Goal: Information Seeking & Learning: Learn about a topic

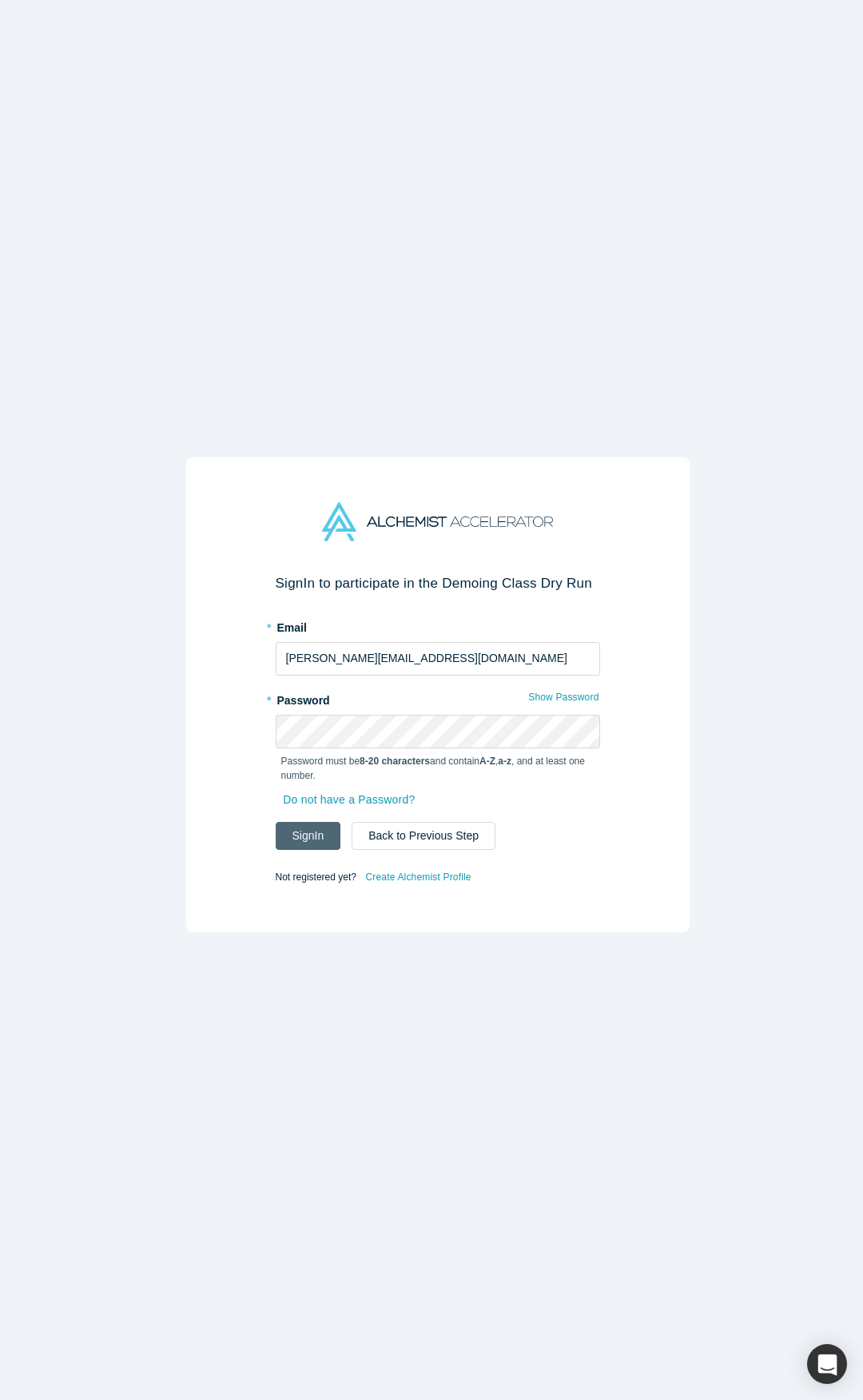
click at [303, 839] on button "Sign In" at bounding box center [308, 836] width 65 height 28
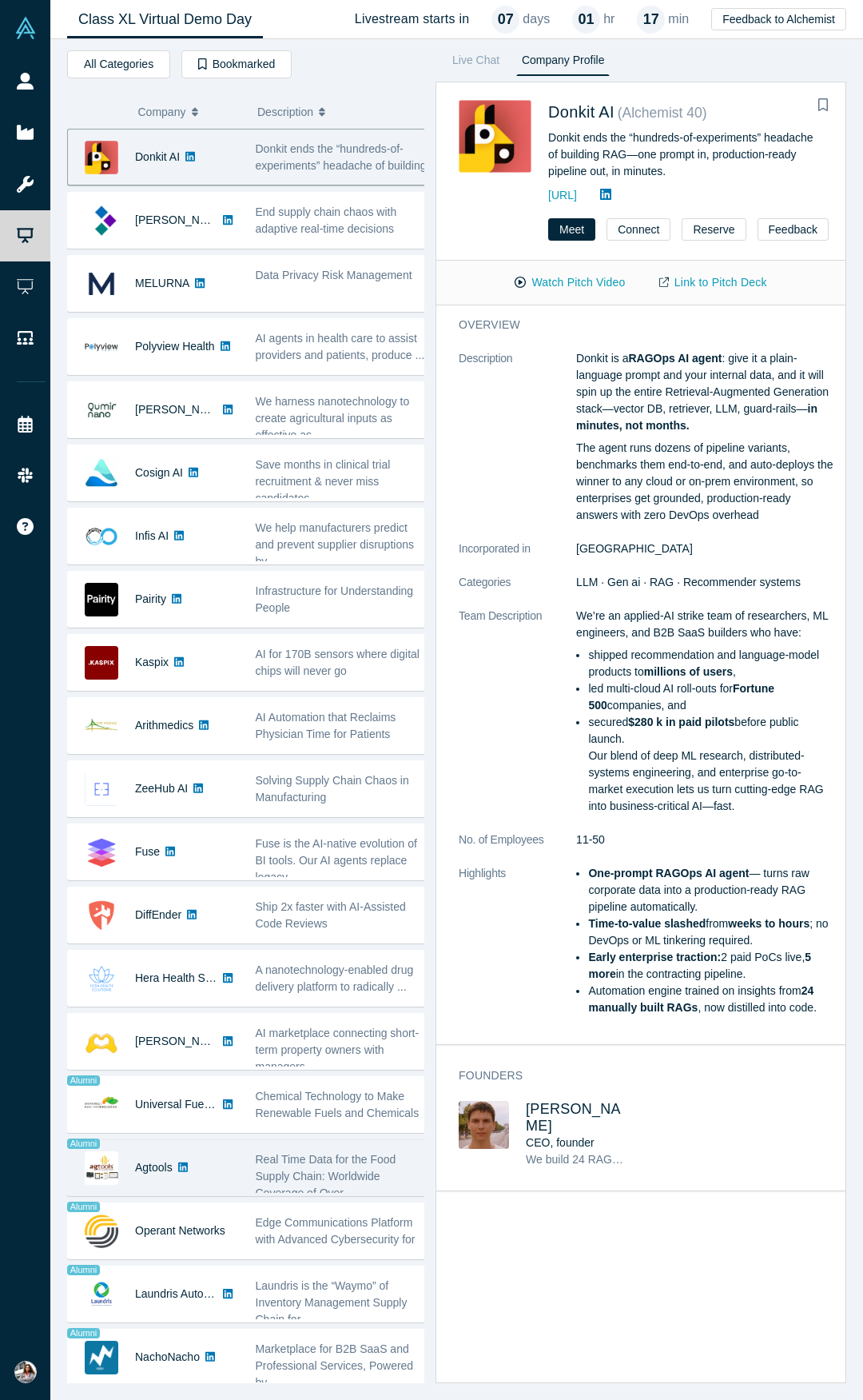
click at [98, 1169] on img at bounding box center [102, 1167] width 34 height 34
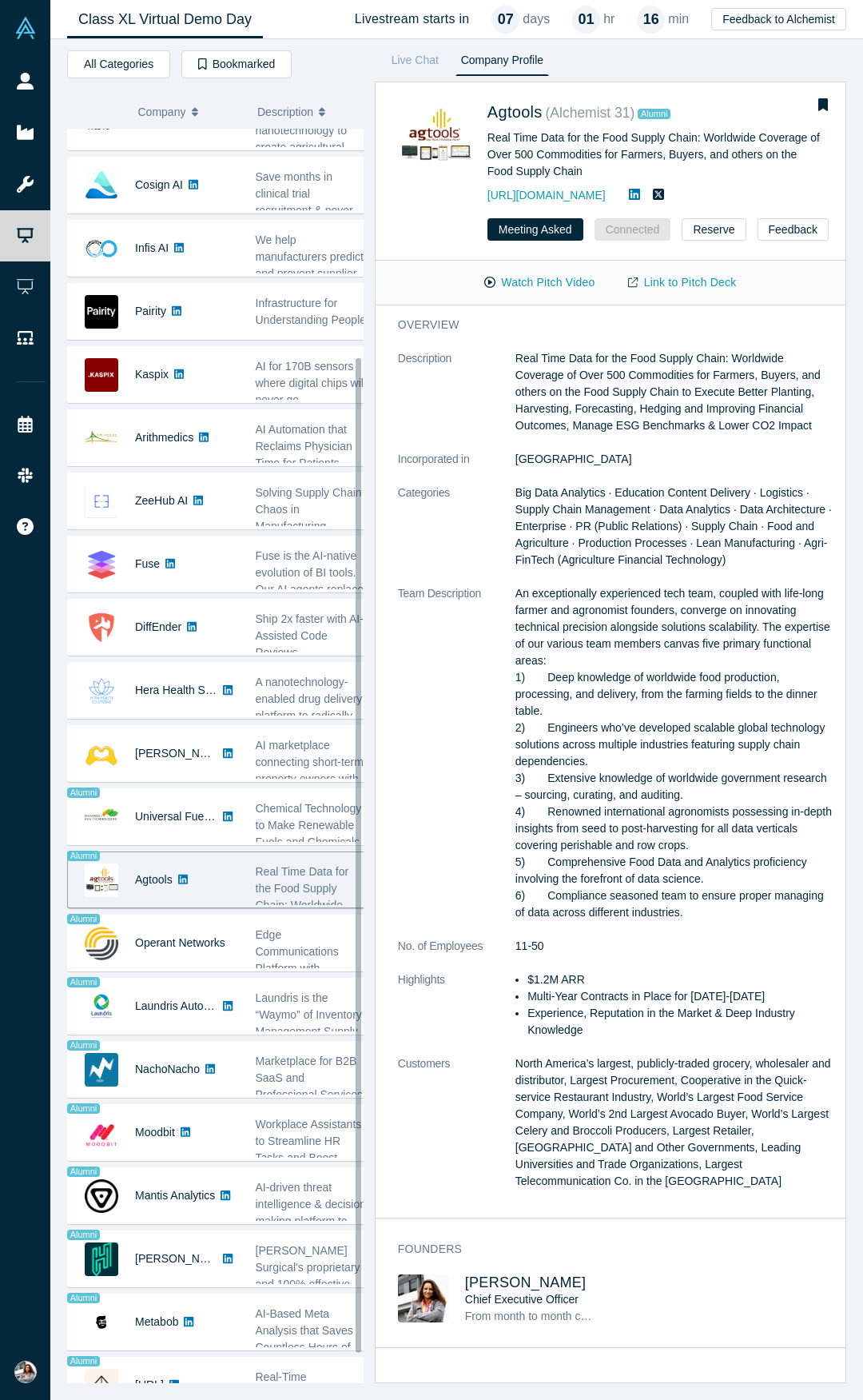
scroll to position [295, 0]
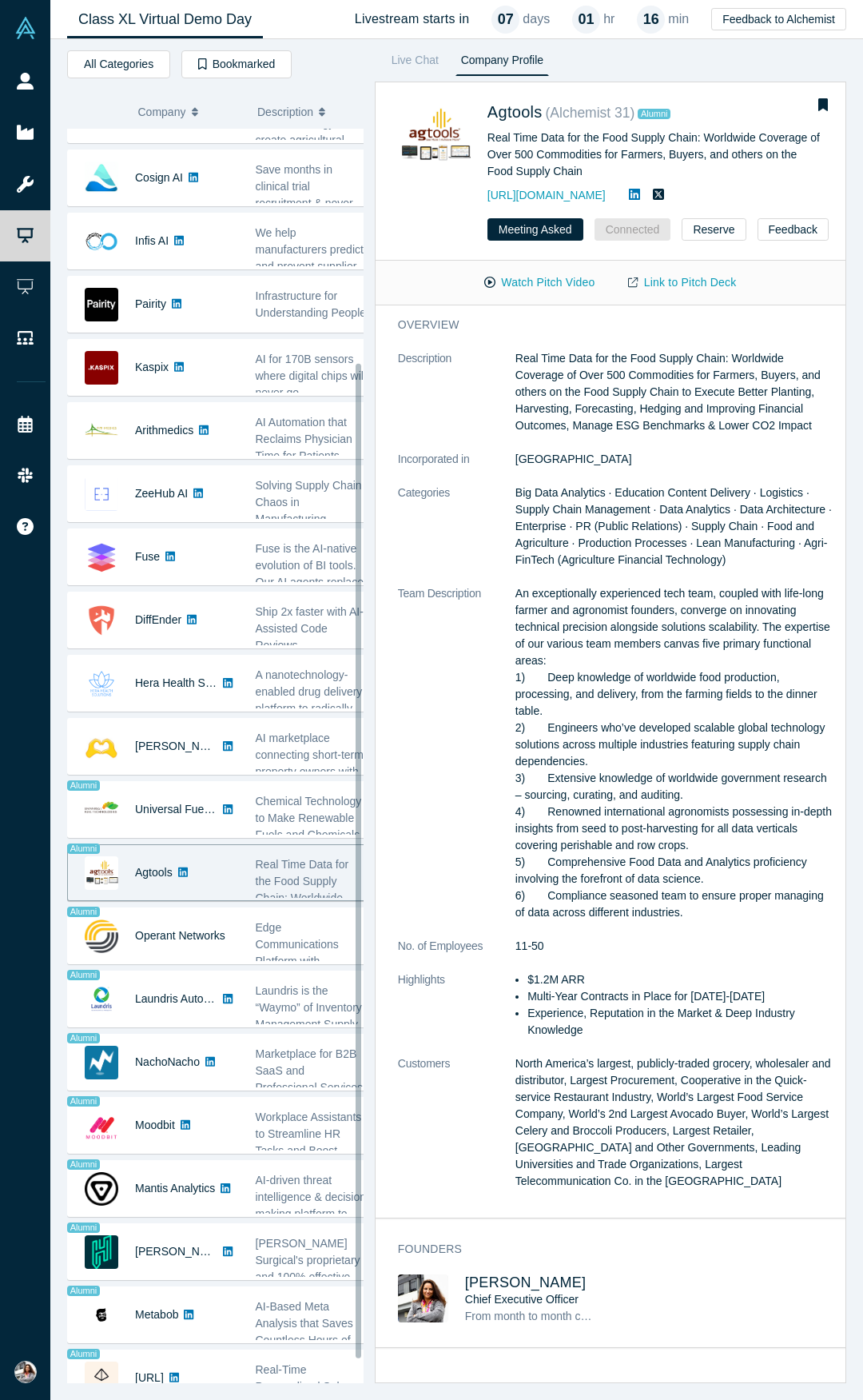
drag, startPoint x: 375, startPoint y: 1040, endPoint x: 389, endPoint y: 1274, distance: 234.4
click at [389, 1274] on div "Livestream starts in 07 days 01 hr 16 min All Categories AI Artificial Intellig…" at bounding box center [457, 719] width 813 height 1361
click at [693, 283] on link "Link to Pitch Deck" at bounding box center [682, 283] width 141 height 28
click at [565, 279] on button "Watch Pitch Video" at bounding box center [540, 283] width 144 height 28
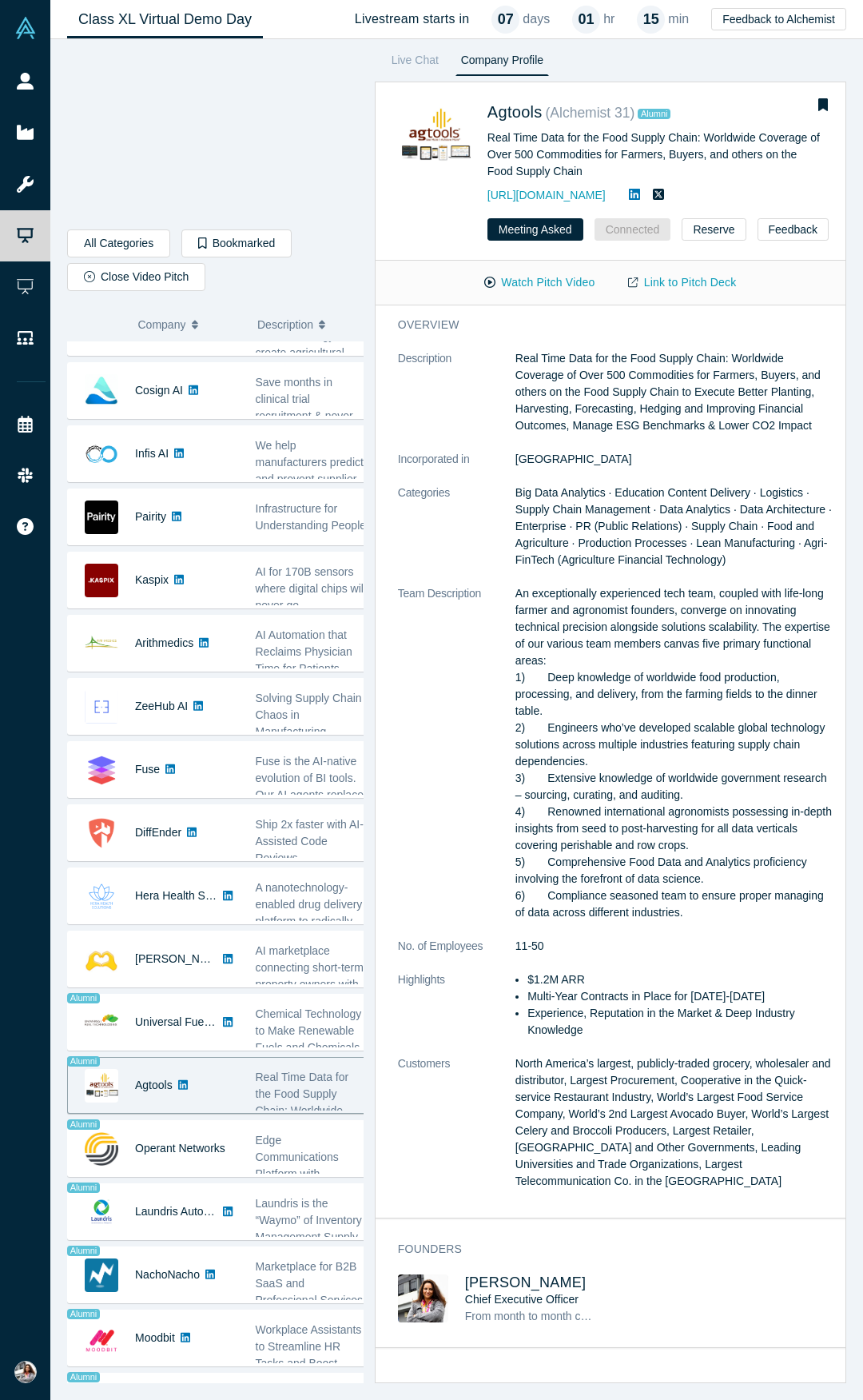
click at [500, 338] on div "overview Description Real Time Data for the Food Supply Chain: Worldwide Covera…" at bounding box center [616, 761] width 482 height 912
click at [318, 45] on div "All Categories AI Artificial Intelligence B2B SaaS Data Analytics Marketing AI …" at bounding box center [457, 719] width 813 height 1361
click at [97, 404] on img at bounding box center [102, 391] width 34 height 34
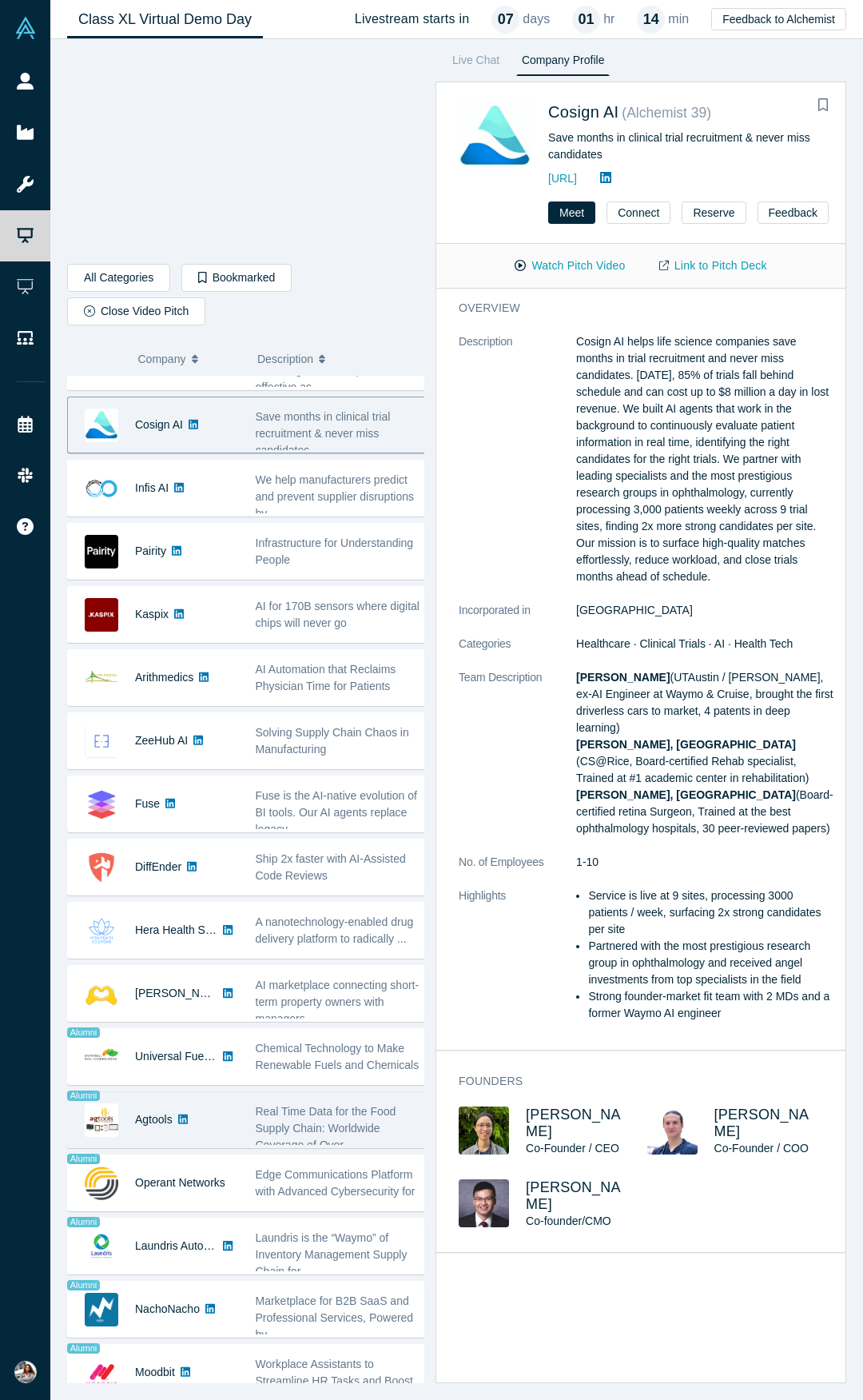
click at [98, 1130] on img at bounding box center [102, 1120] width 34 height 34
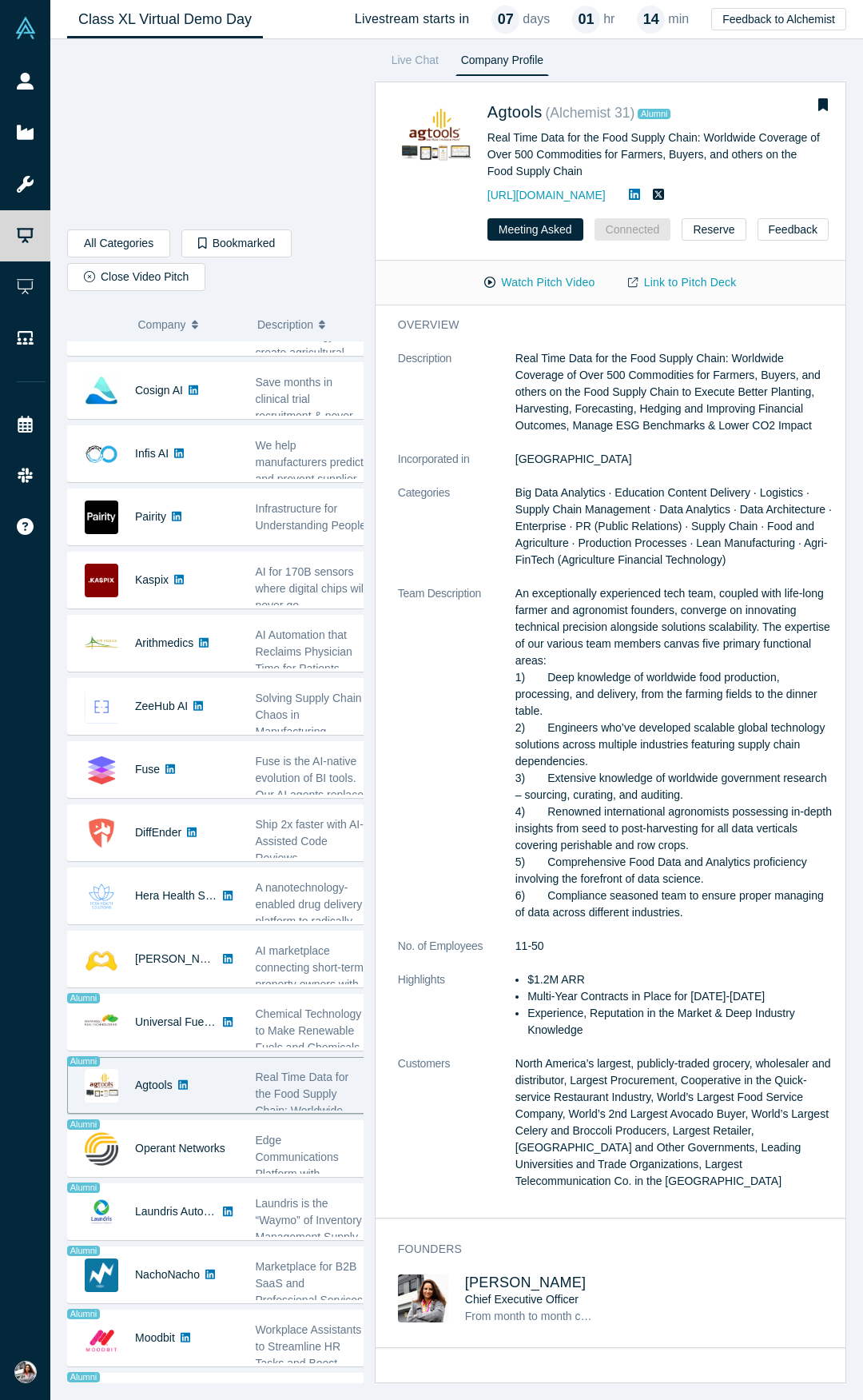
click at [103, 1095] on img at bounding box center [102, 1085] width 34 height 34
drag, startPoint x: 841, startPoint y: 514, endPoint x: 862, endPoint y: 378, distance: 137.6
click at [862, 378] on div "All Categories AI Artificial Intelligence B2B SaaS Data Analytics Marketing AI …" at bounding box center [457, 719] width 813 height 1361
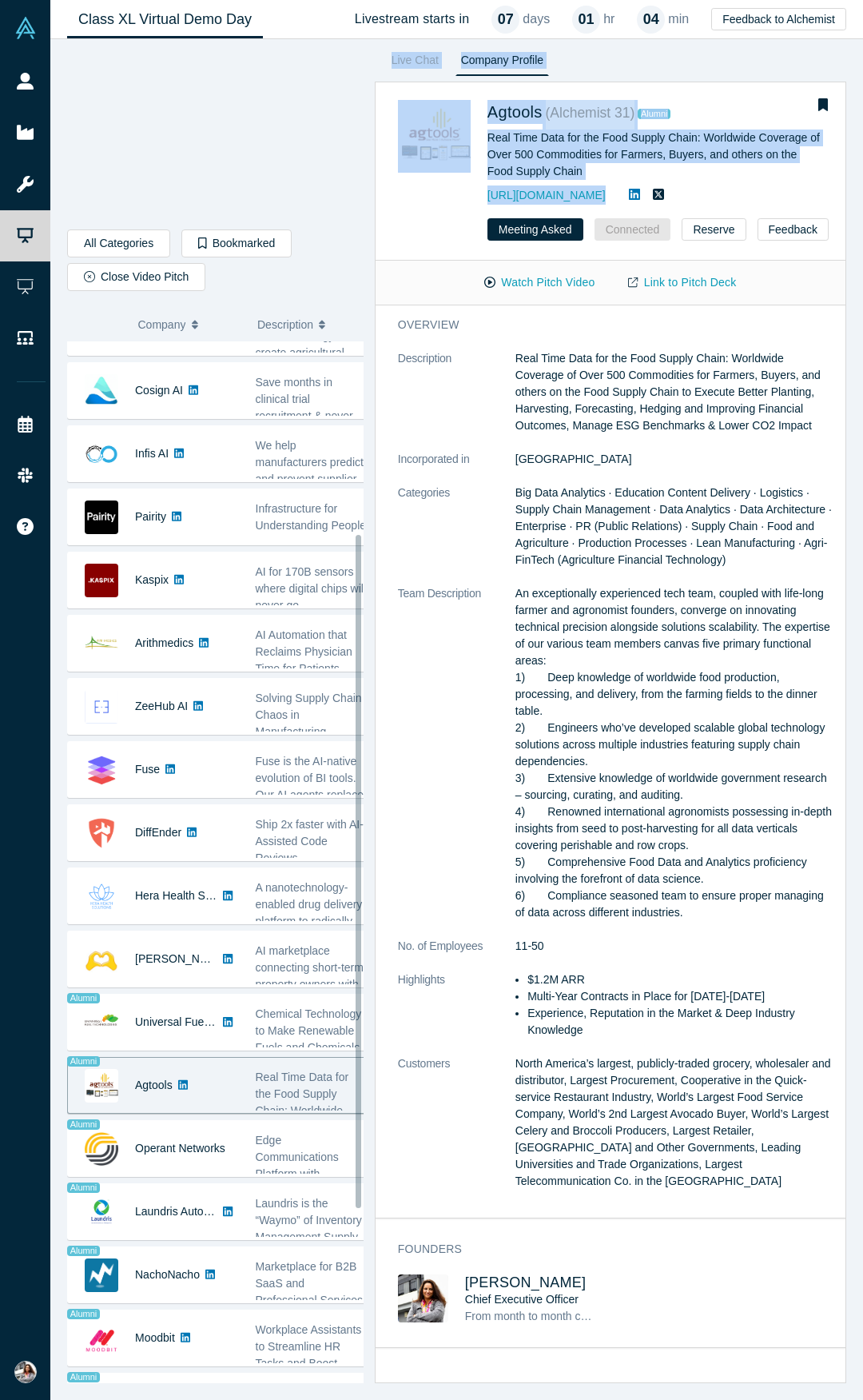
drag, startPoint x: 380, startPoint y: 605, endPoint x: 373, endPoint y: 549, distance: 56.4
click at [373, 544] on div "All Categories AI Artificial Intelligence B2B SaaS Data Analytics Marketing AI …" at bounding box center [457, 719] width 813 height 1361
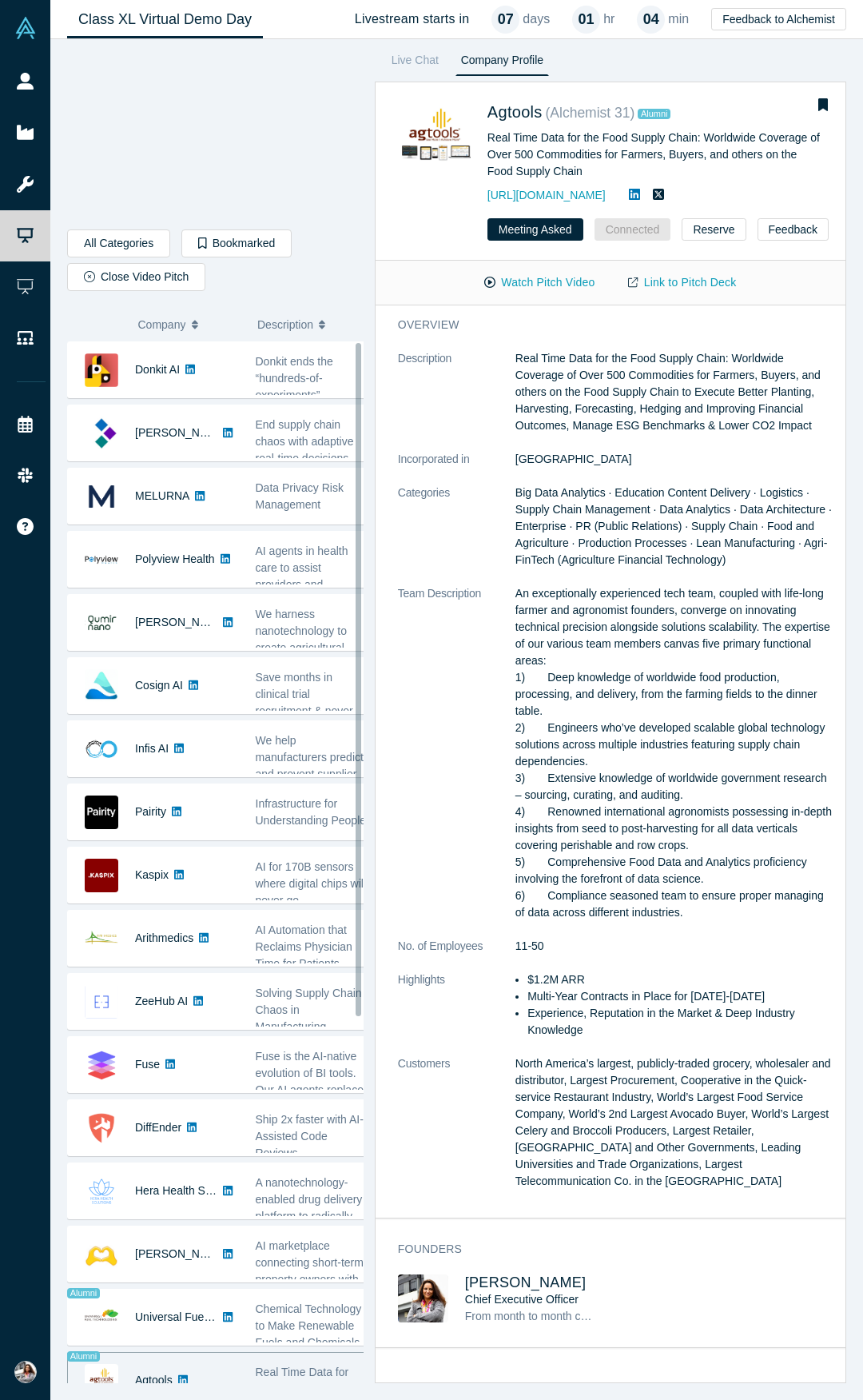
drag, startPoint x: 374, startPoint y: 580, endPoint x: 358, endPoint y: 335, distance: 245.5
click at [358, 335] on div "All Categories AI Artificial Intelligence B2B SaaS Data Analytics Marketing AI …" at bounding box center [216, 716] width 297 height 1333
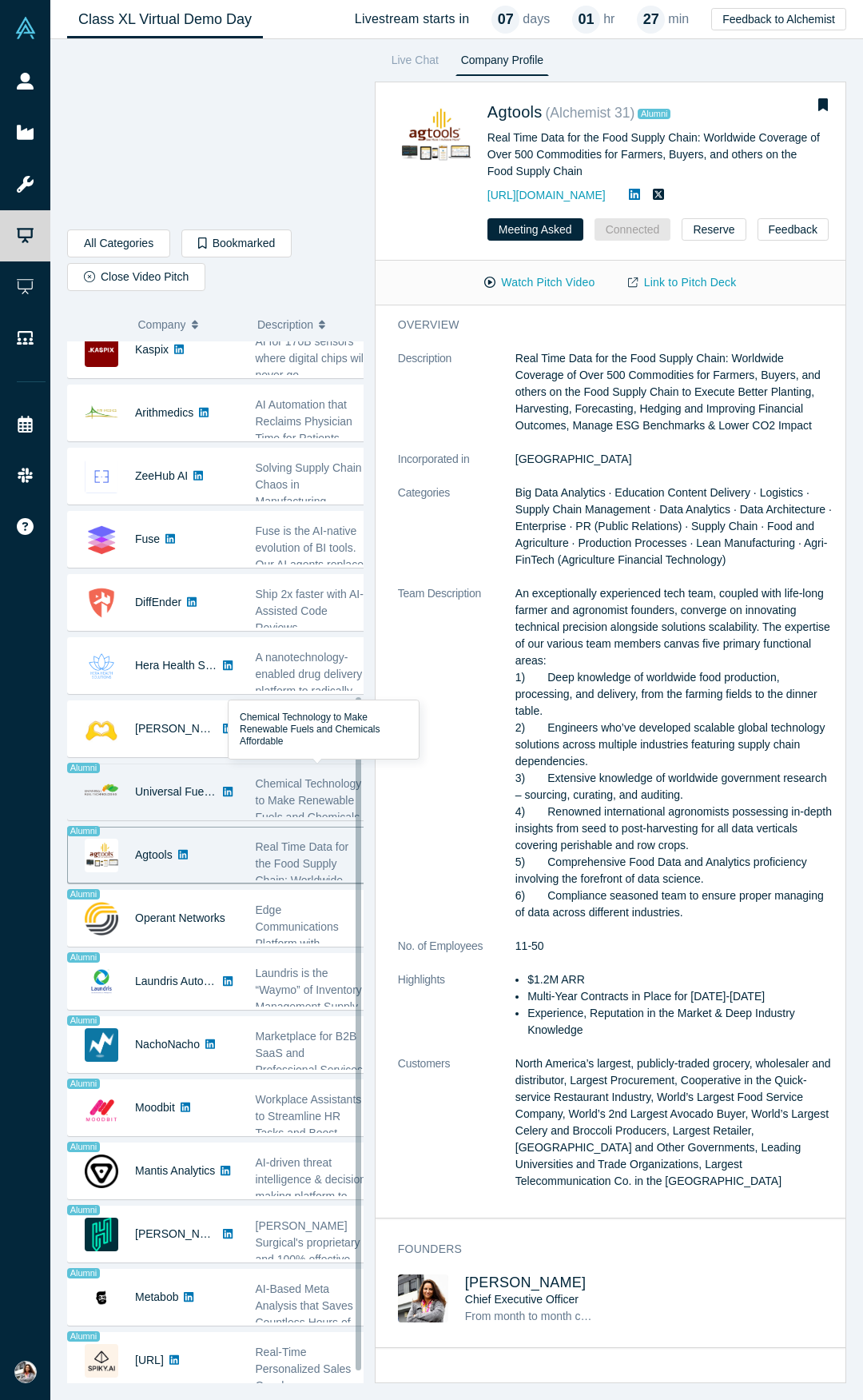
scroll to position [546, 0]
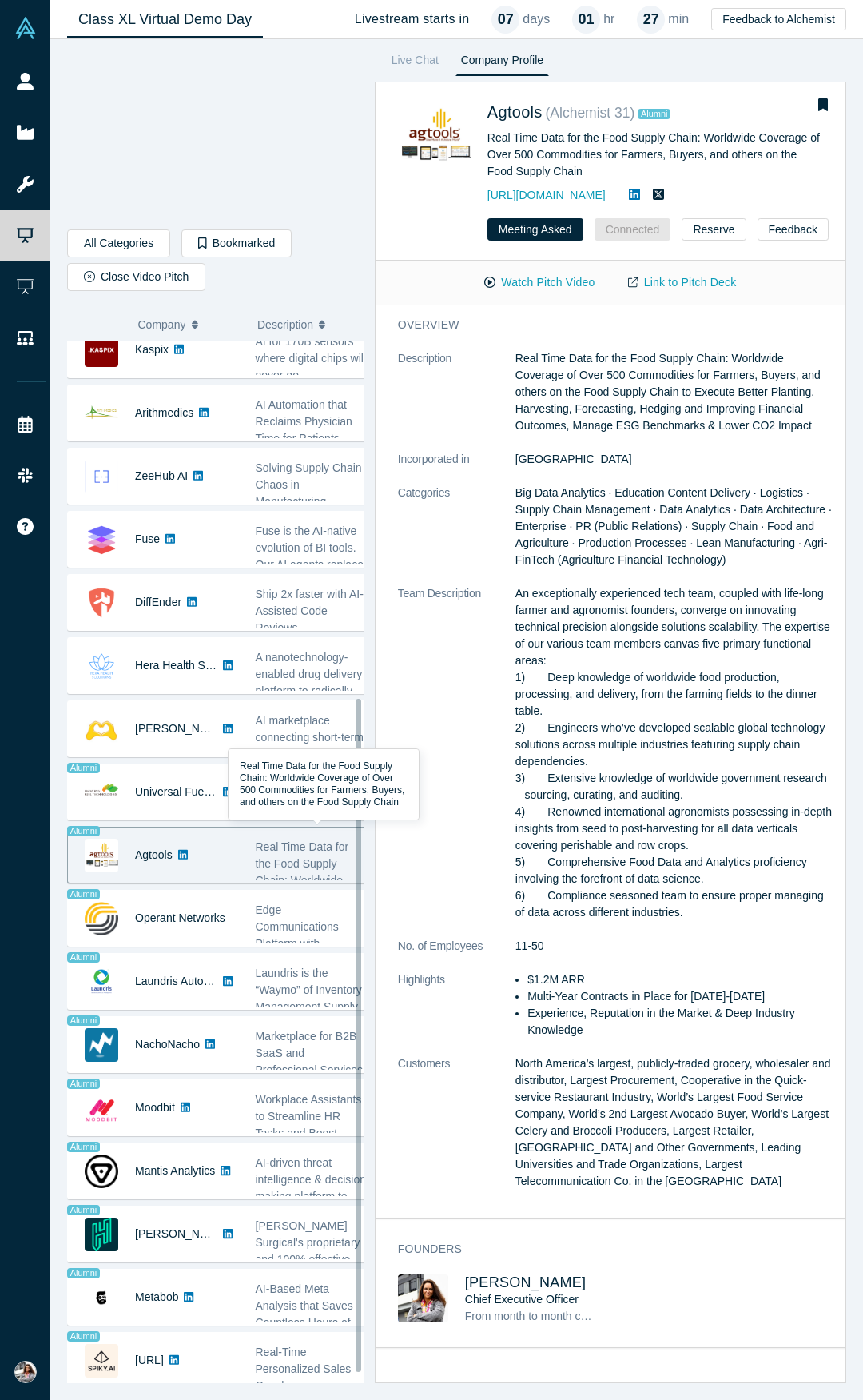
drag, startPoint x: 375, startPoint y: 449, endPoint x: 352, endPoint y: 841, distance: 392.7
click at [352, 841] on div "Donkit AI Donkit ends the “hundreds-of-experiments” headache of building ... We…" at bounding box center [216, 861] width 297 height 1041
drag, startPoint x: 375, startPoint y: 750, endPoint x: 363, endPoint y: 827, distance: 77.9
click at [363, 827] on div "Donkit AI Donkit ends the “hundreds-of-experiments” headache of building ... We…" at bounding box center [216, 861] width 297 height 1041
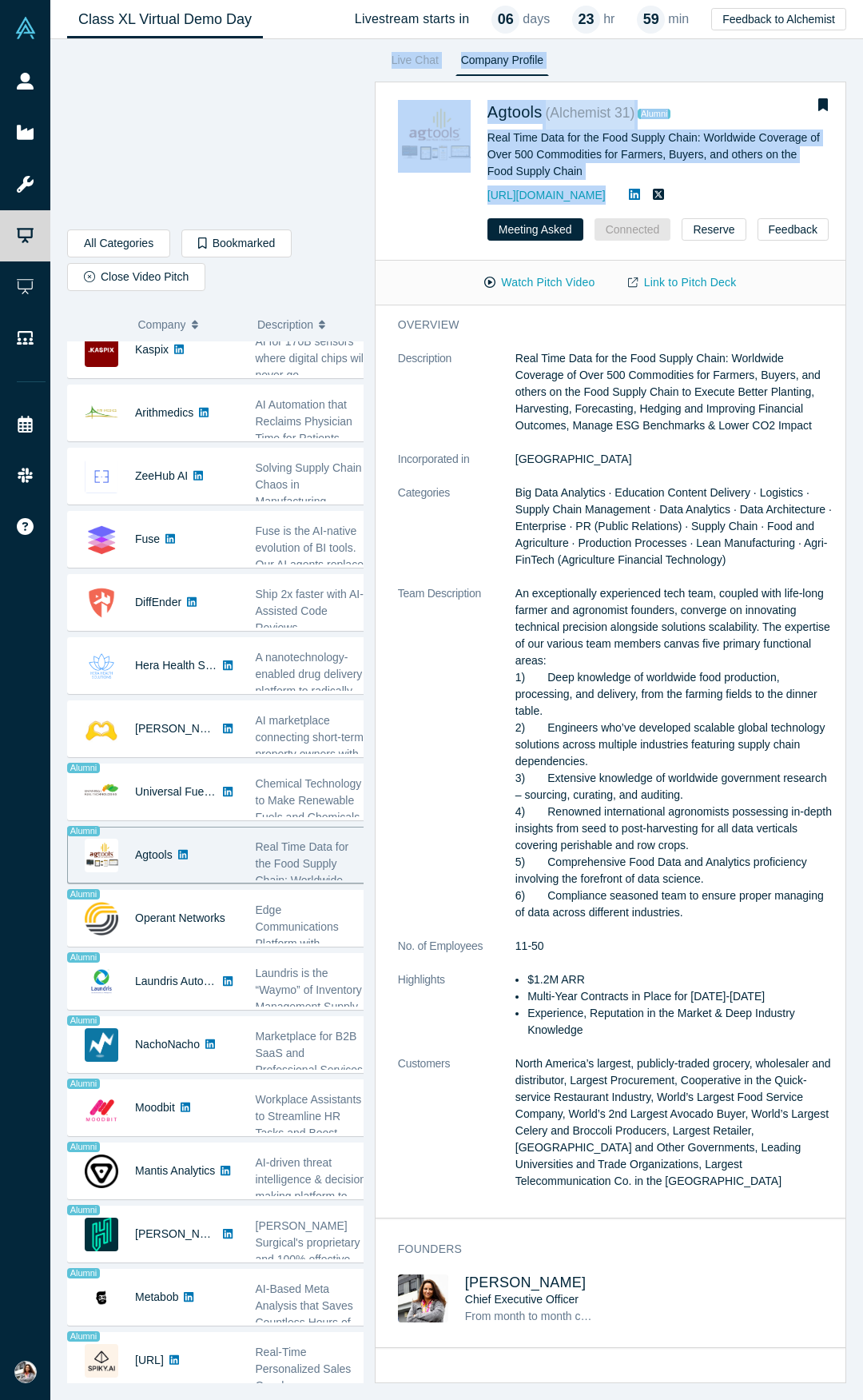
click at [718, 90] on div "Agtools ( Alchemist 31 ) Alumni Real Time Data for the Food Supply Chain: World…" at bounding box center [610, 144] width 470 height 121
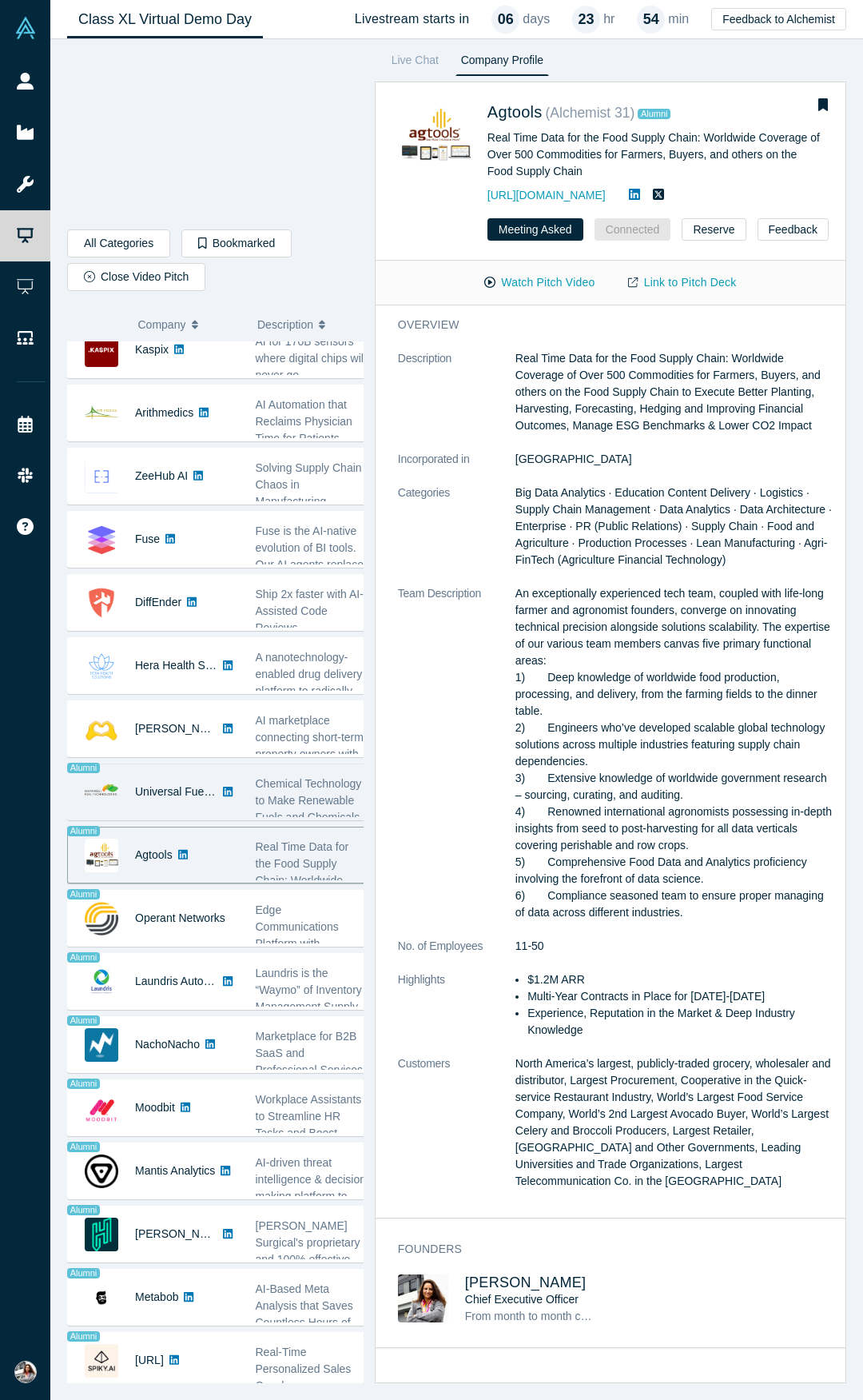
click at [114, 764] on div "Universal Fuel Technologies" at bounding box center [153, 791] width 171 height 55
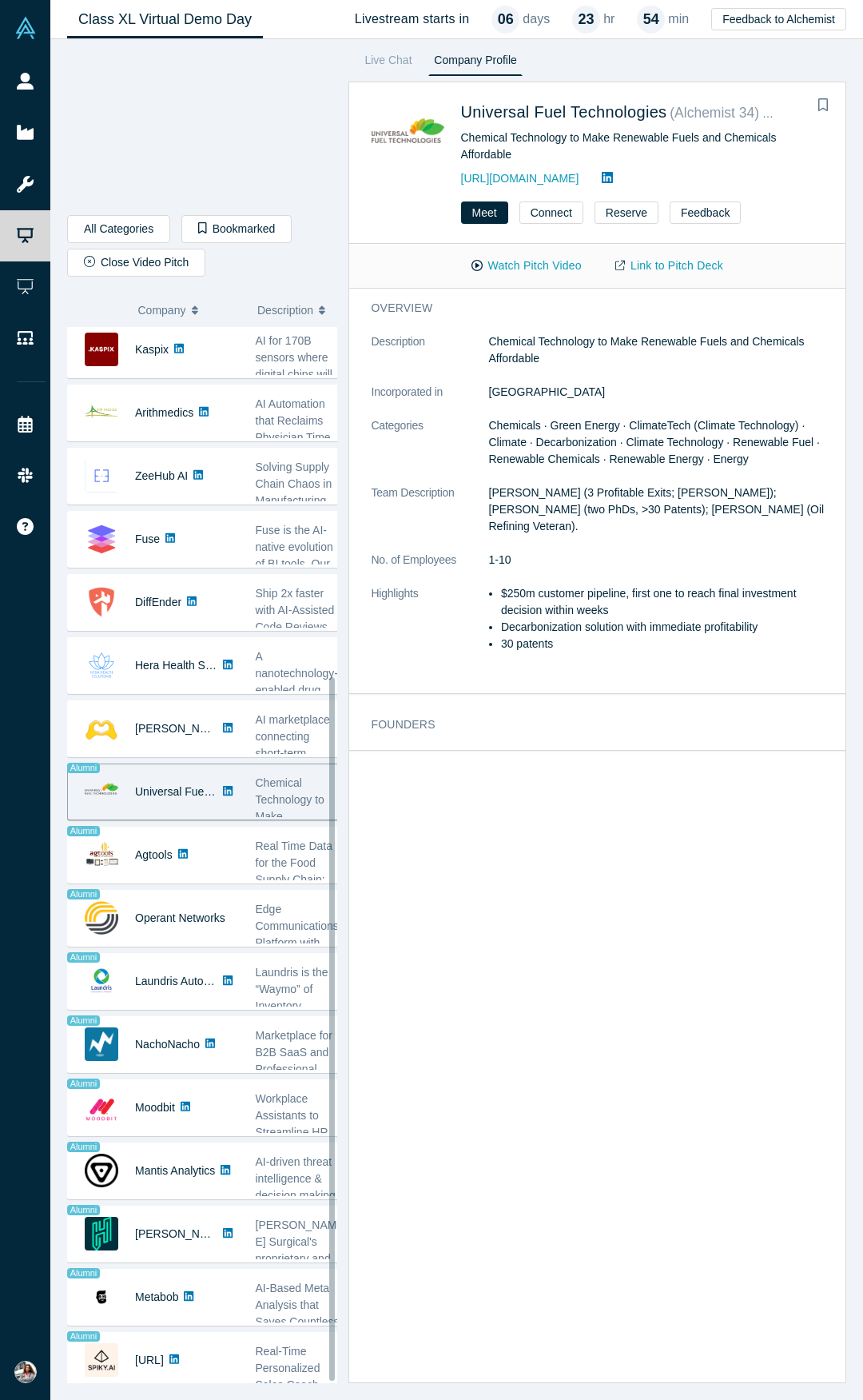
scroll to position [524, 0]
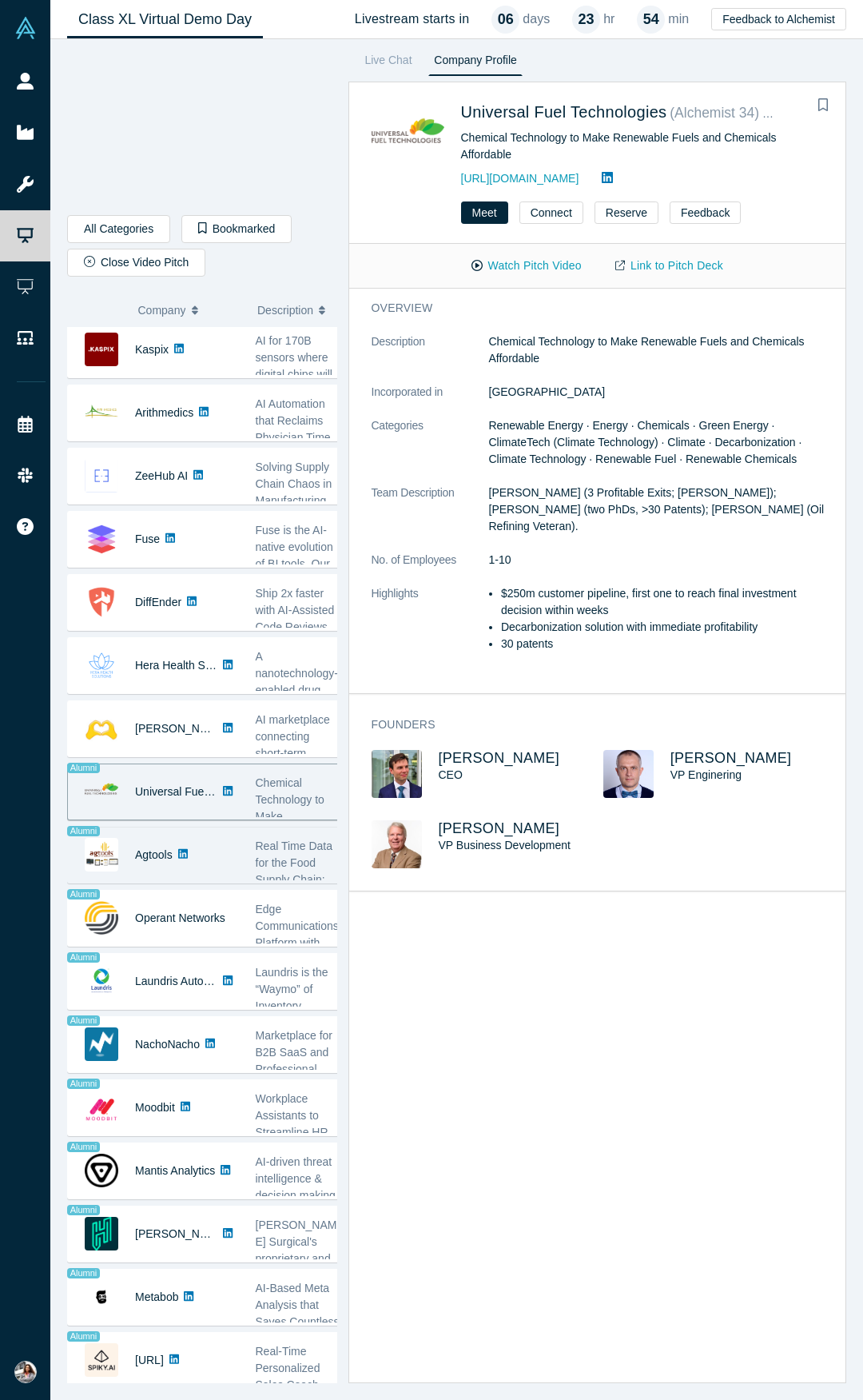
click at [130, 828] on div "Agtools" at bounding box center [153, 855] width 171 height 55
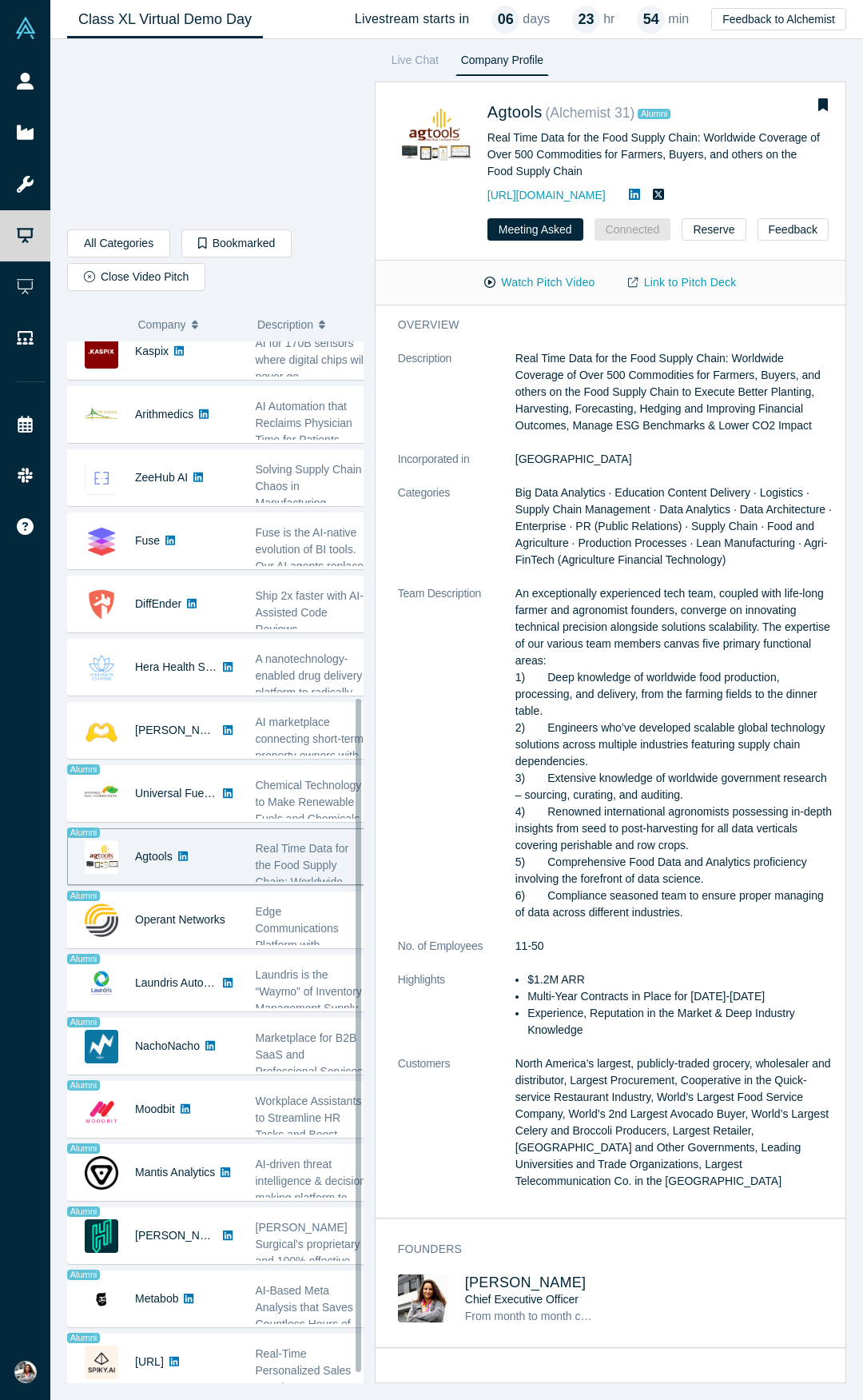
scroll to position [546, 0]
click at [657, 414] on p "Real Time Data for the Food Supply Chain: Worldwide Coverage of Over 500 Commod…" at bounding box center [675, 392] width 319 height 84
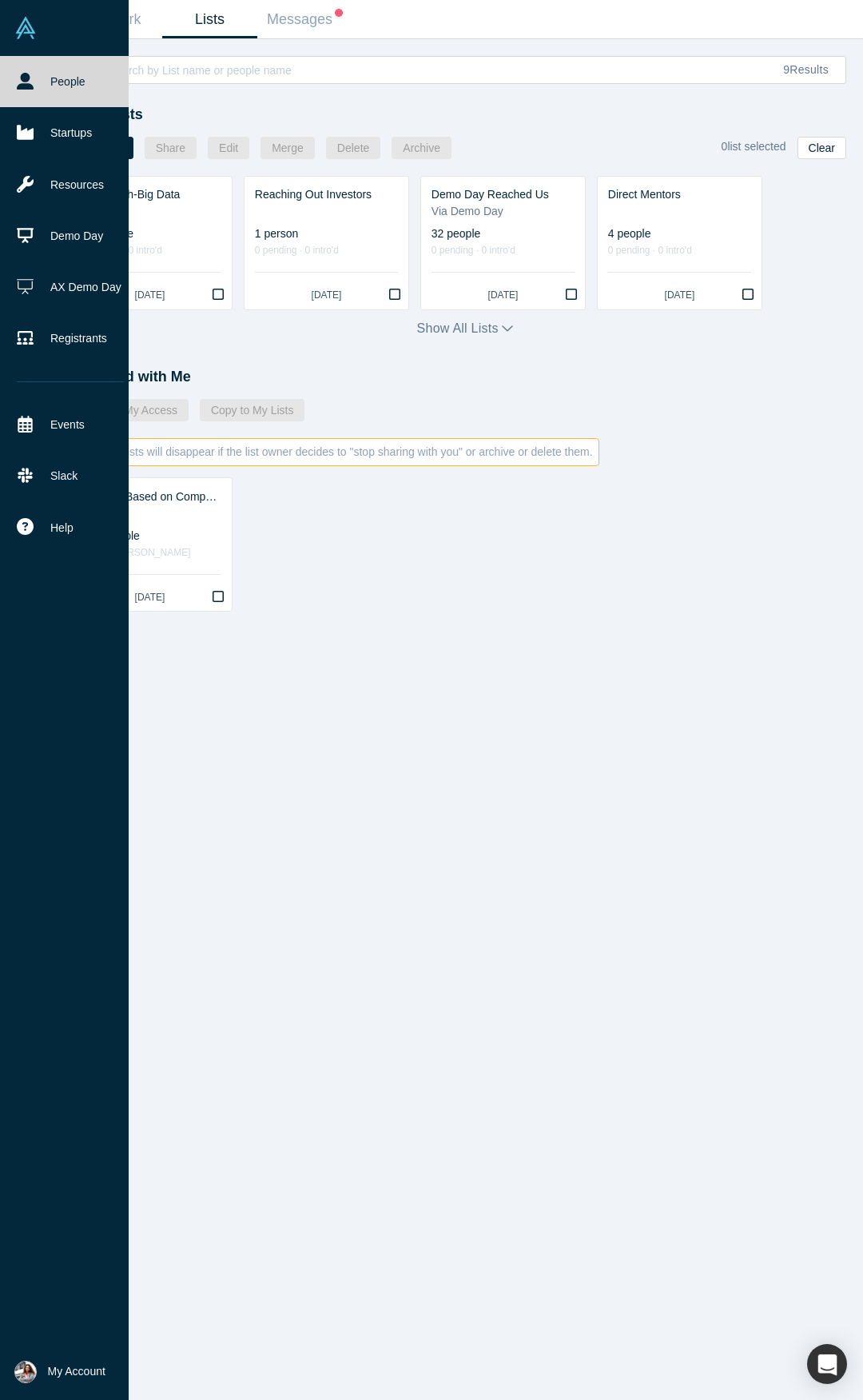
click at [53, 1376] on span "My Account" at bounding box center [77, 1371] width 58 height 17
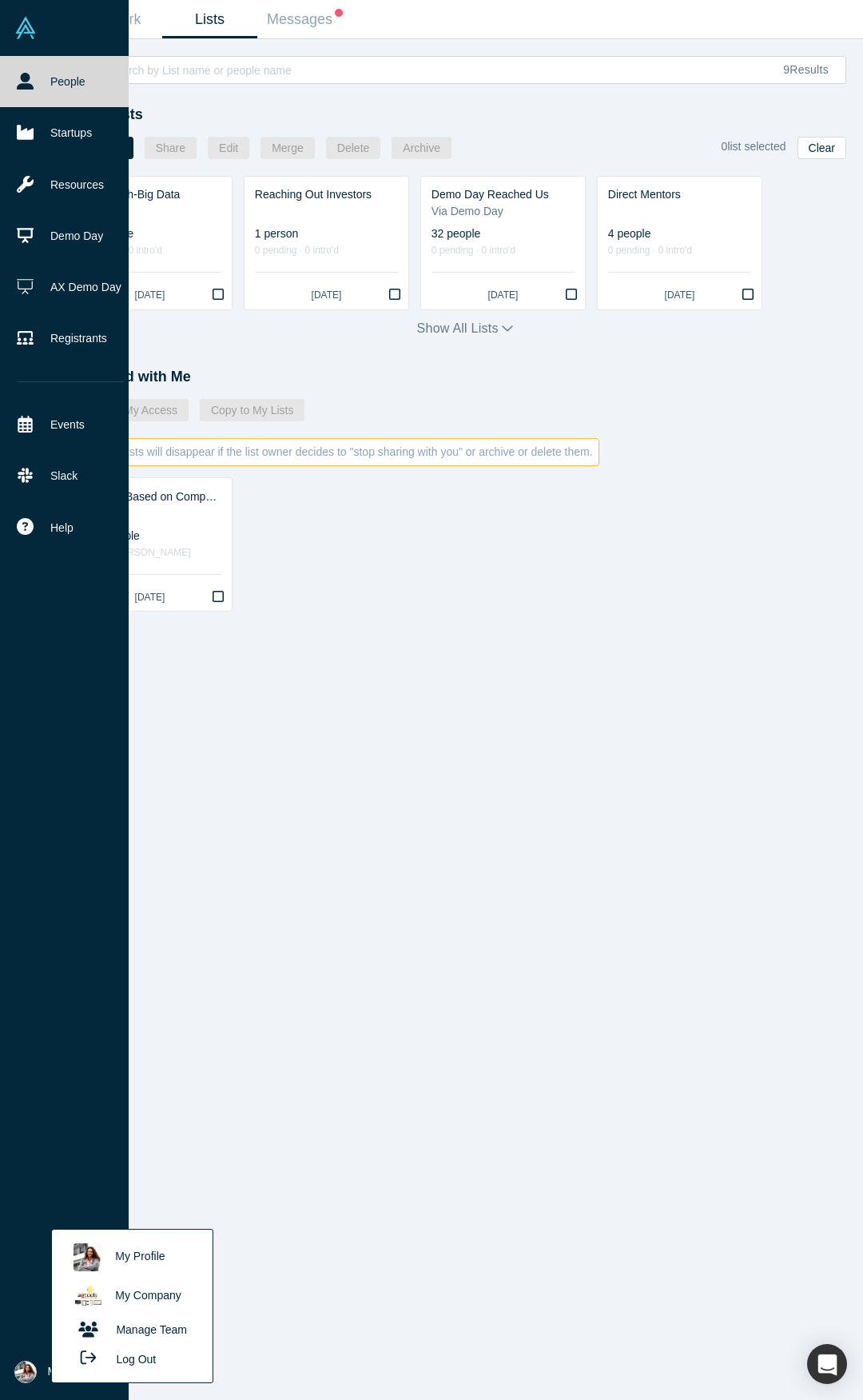
click at [143, 1289] on link "My Company" at bounding box center [132, 1296] width 133 height 39
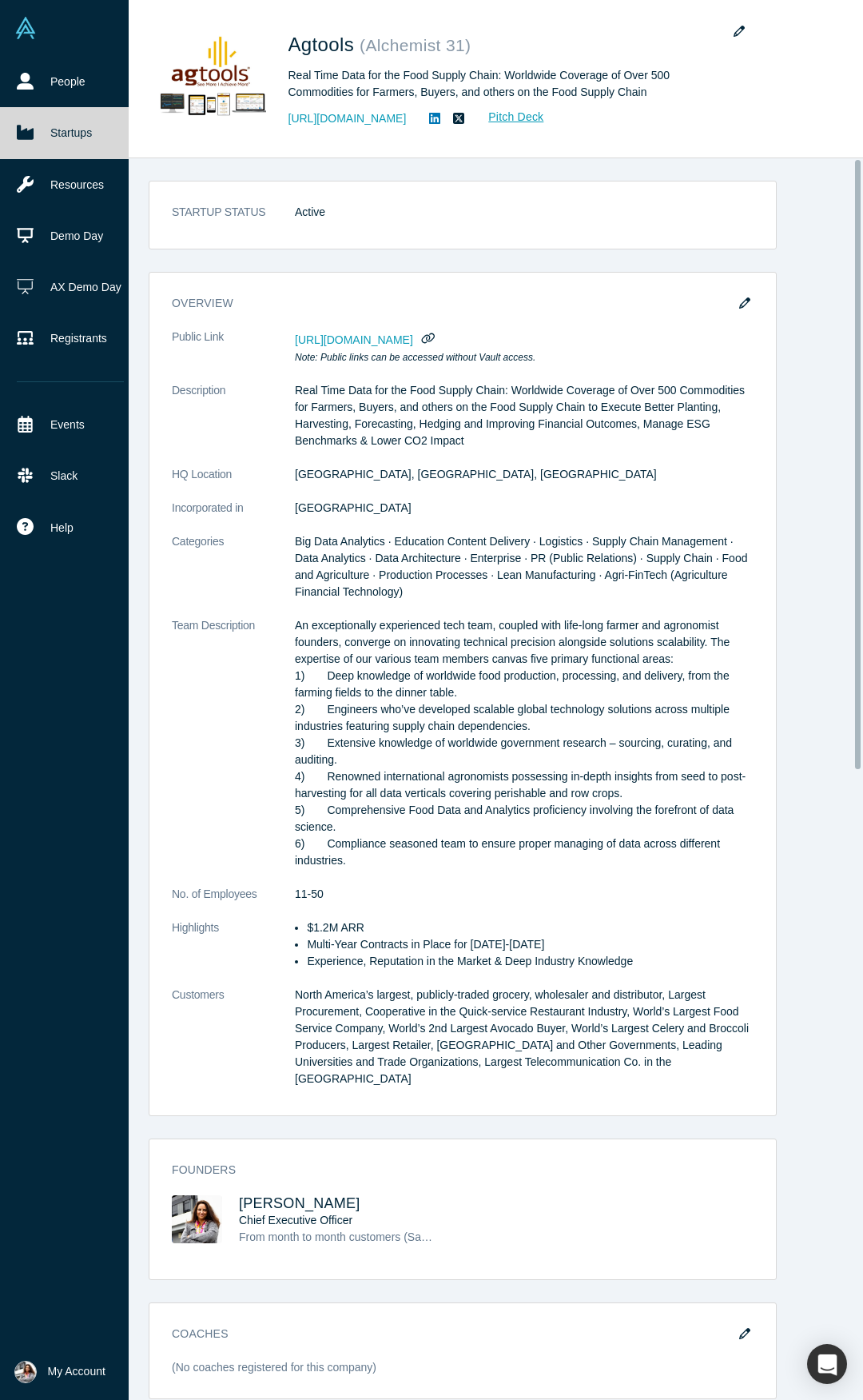
drag, startPoint x: 856, startPoint y: 647, endPoint x: 780, endPoint y: 424, distance: 235.6
click at [780, 424] on div "STARTUP STATUS Active overview Public Link [URL][DOMAIN_NAME] Note: Public link…" at bounding box center [457, 778] width 813 height 1241
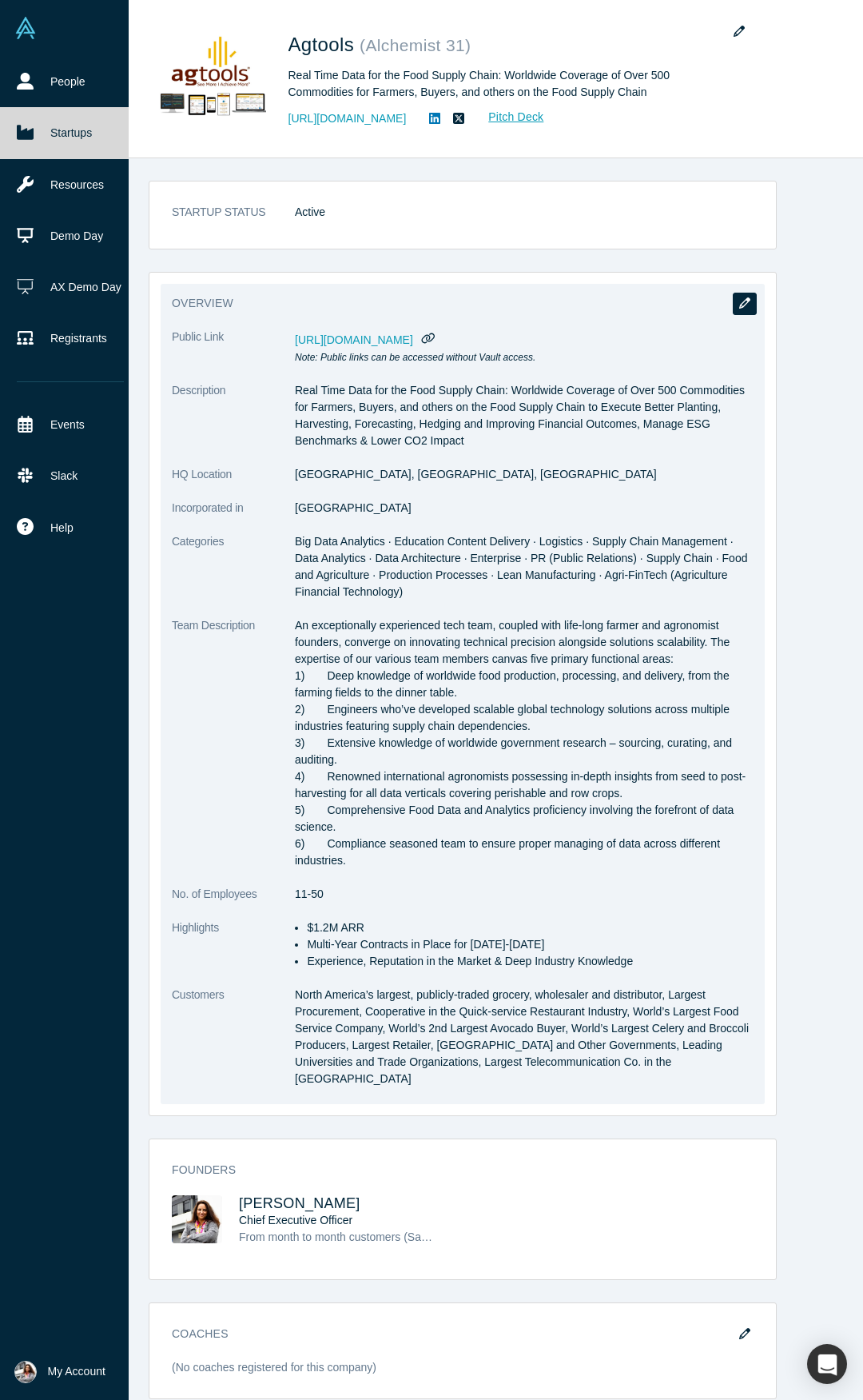
click at [740, 303] on icon "button" at bounding box center [745, 303] width 11 height 11
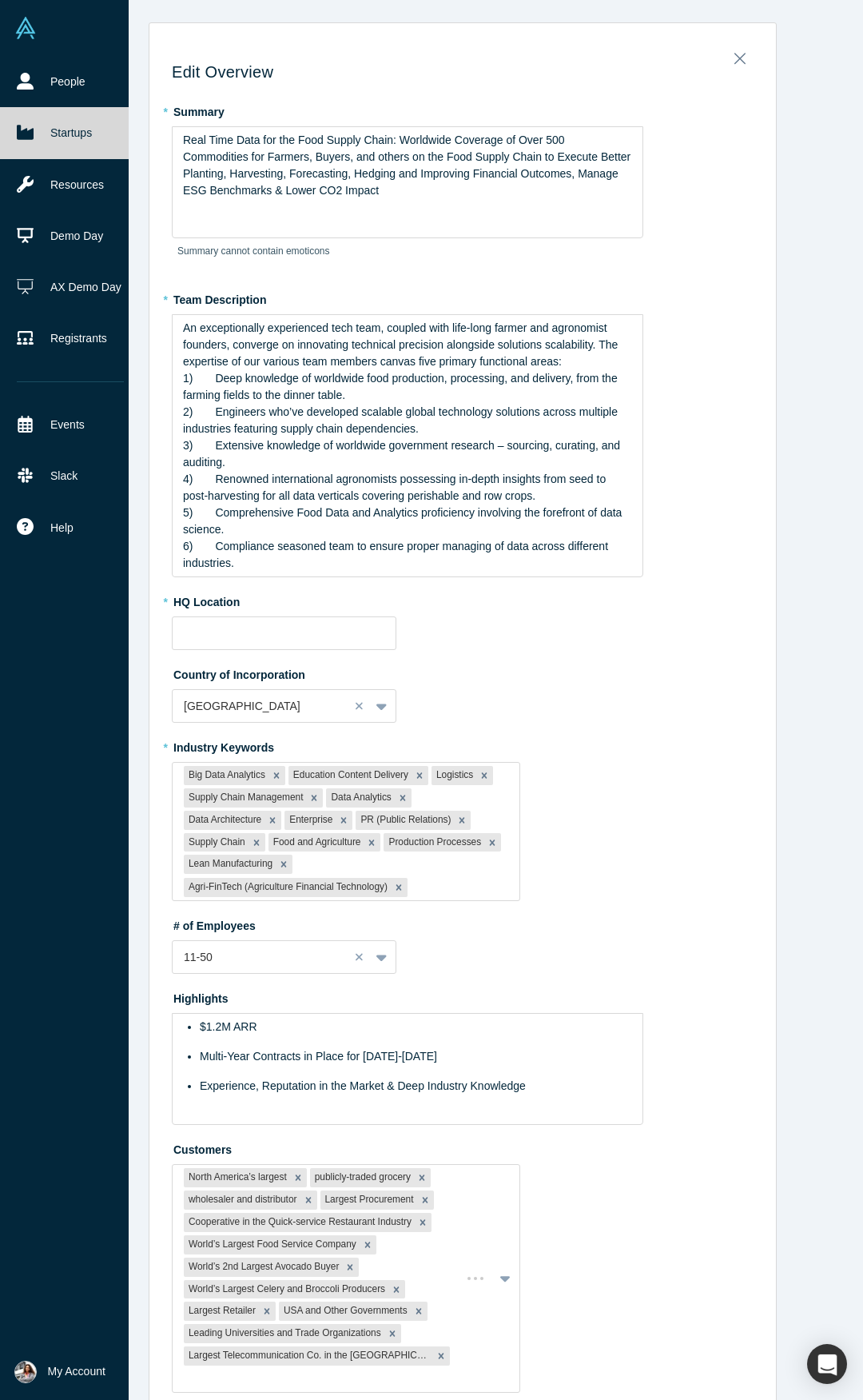
type input "[GEOGRAPHIC_DATA], [GEOGRAPHIC_DATA], [GEOGRAPHIC_DATA]"
drag, startPoint x: 373, startPoint y: 202, endPoint x: 167, endPoint y: 140, distance: 215.1
click at [172, 140] on div "Real Time Data for the Food Supply Chain: Worldwide Coverage of Over 500 Commod…" at bounding box center [407, 182] width 472 height 112
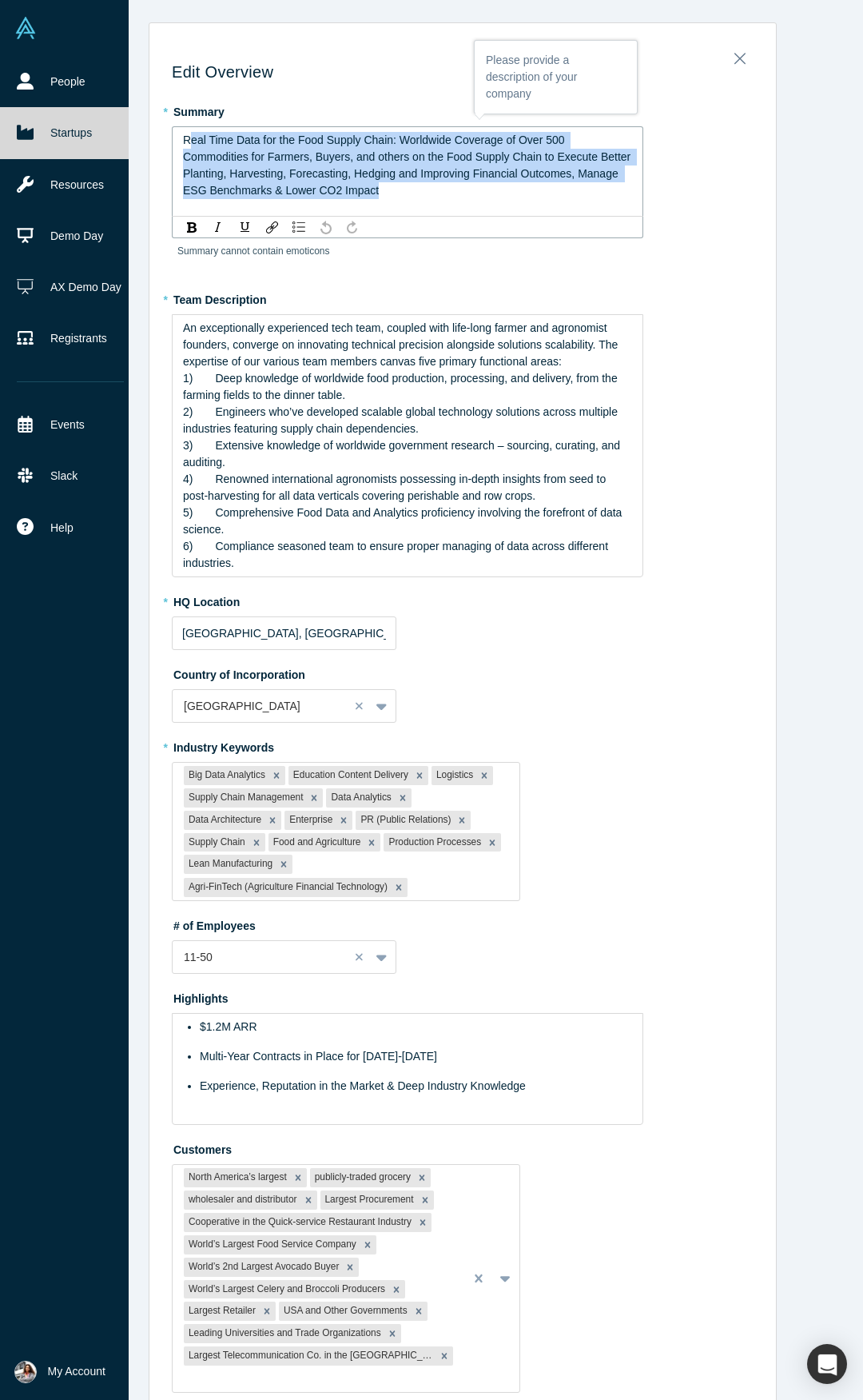
drag, startPoint x: 181, startPoint y: 139, endPoint x: 403, endPoint y: 197, distance: 229.5
click at [403, 197] on div "Real Time Data for the Food Supply Chain: Worldwide Coverage of Over 500 Commod…" at bounding box center [408, 165] width 450 height 67
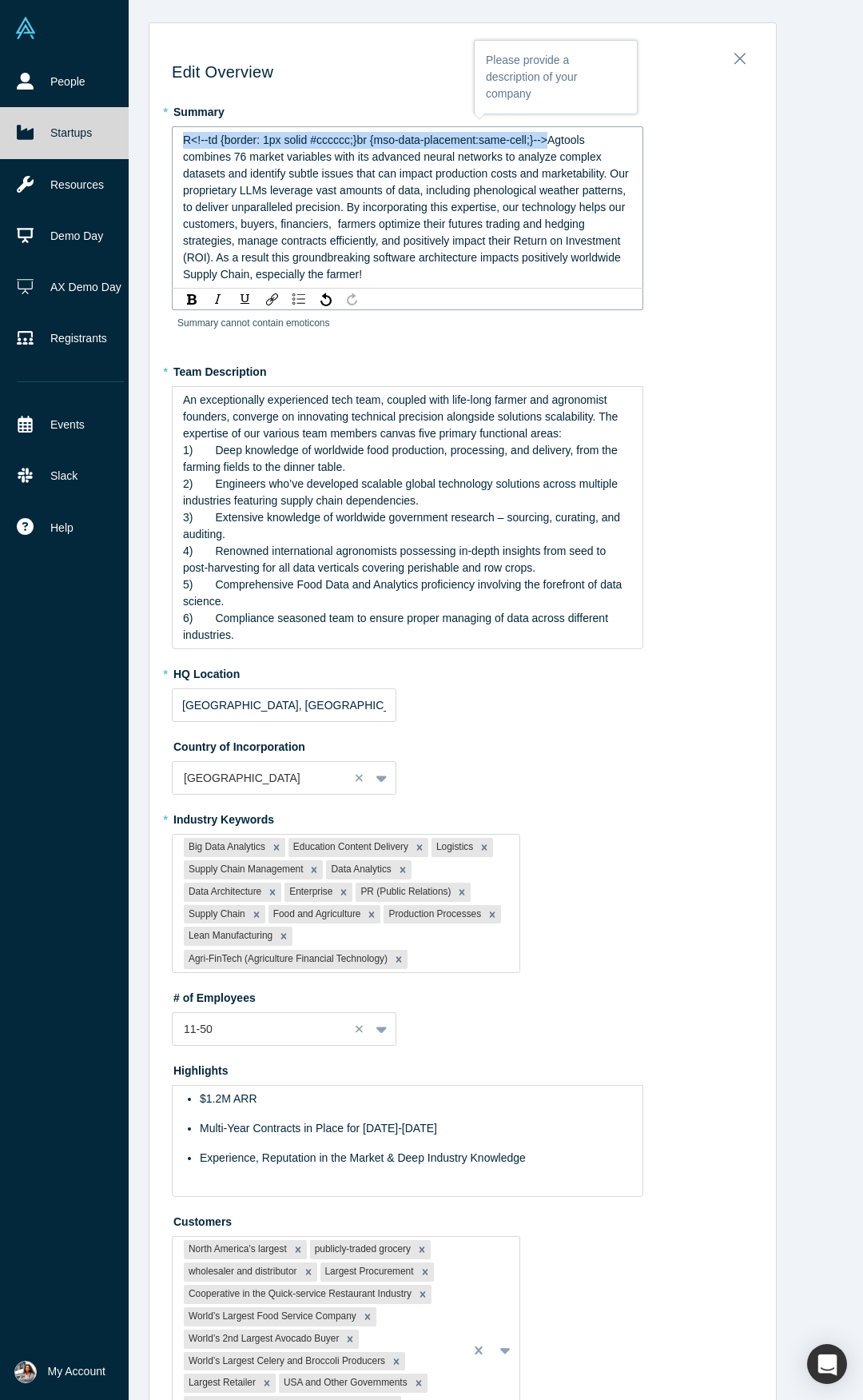
drag, startPoint x: 541, startPoint y: 138, endPoint x: 101, endPoint y: 142, distance: 440.0
click at [101, 142] on div "Edit Overview * Summary R<!--td {border: 1px solid #cccccc;}br {mso-data-placem…" at bounding box center [462, 705] width 825 height 1411
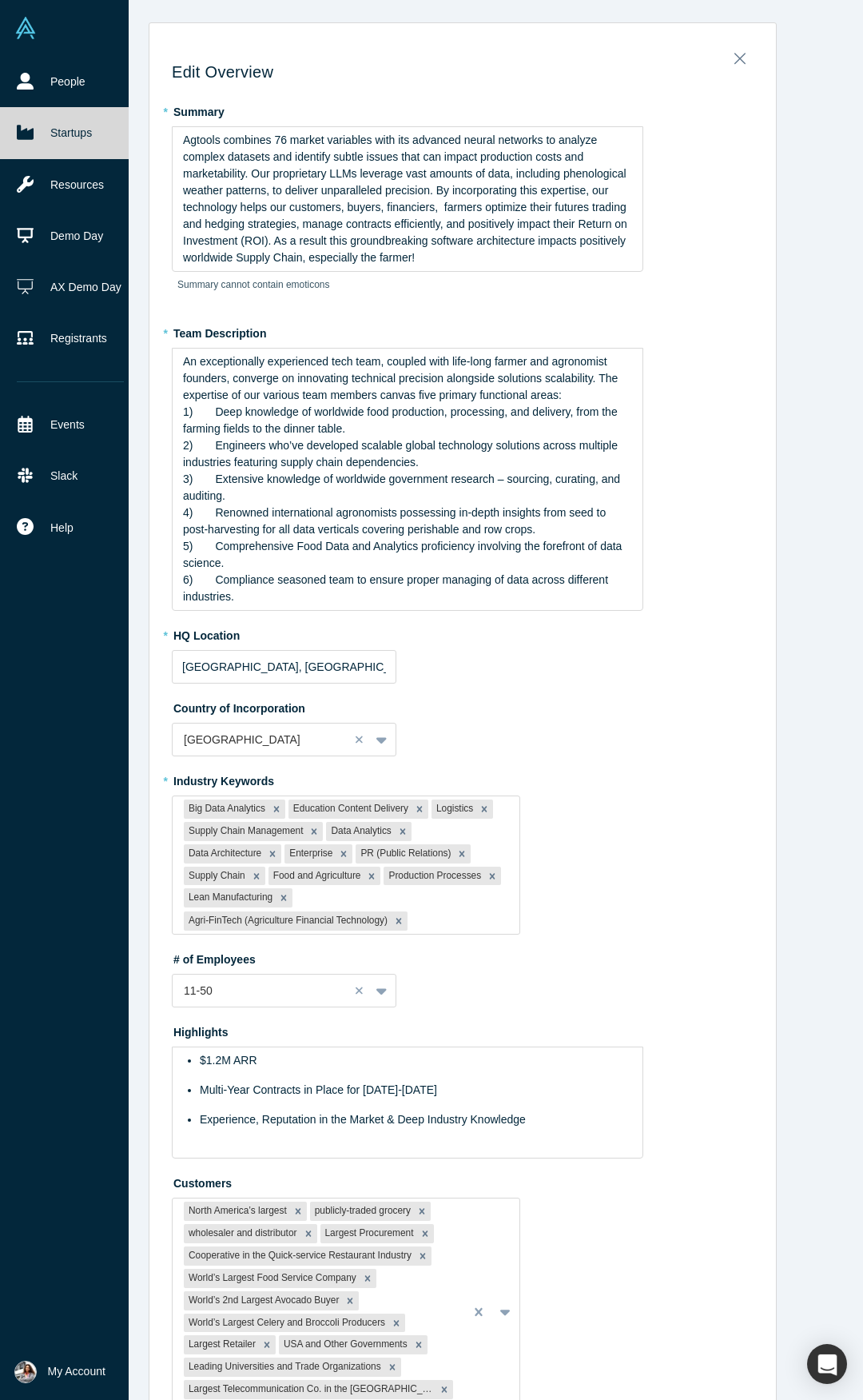
click at [739, 464] on div "* Team Description An exceptionally experienced tech team, coupled with life-lo…" at bounding box center [462, 465] width 582 height 291
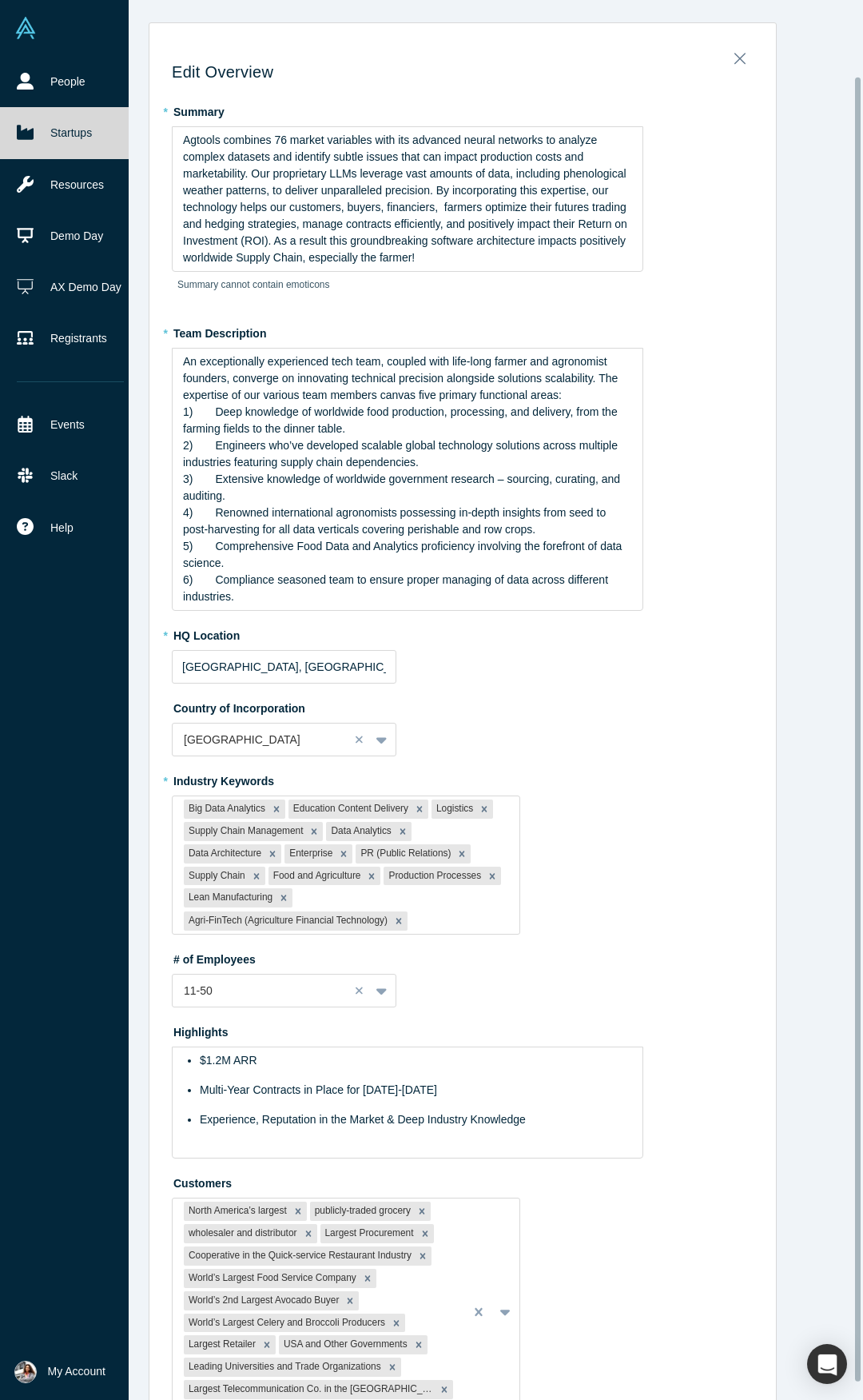
scroll to position [100, 0]
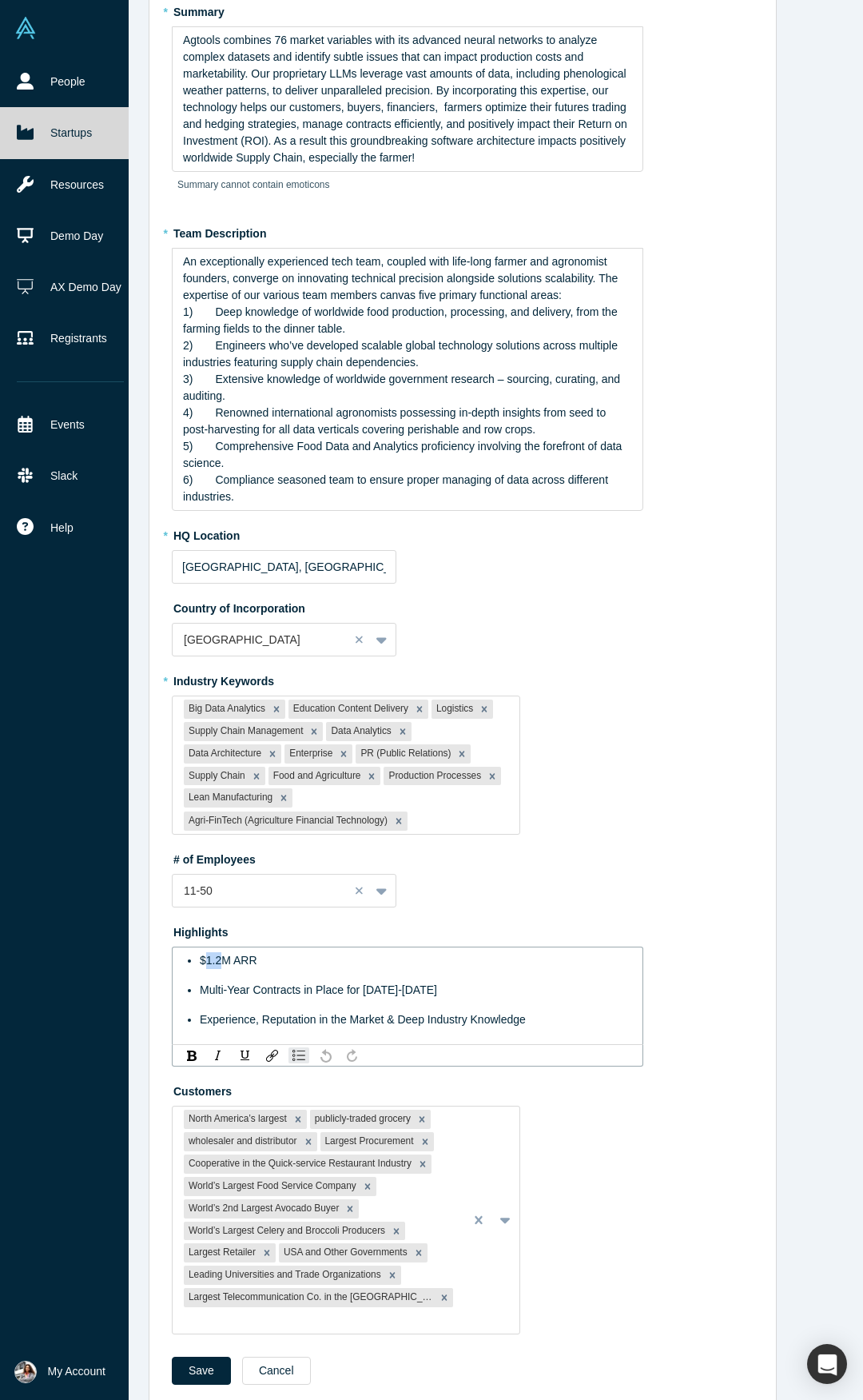
drag, startPoint x: 215, startPoint y: 959, endPoint x: 203, endPoint y: 961, distance: 12.2
click at [203, 961] on span "$1.2M ARR" at bounding box center [229, 960] width 58 height 13
click at [376, 992] on span "Multi-Year Contracts in Place for [DATE]-[DATE]" at bounding box center [318, 990] width 237 height 13
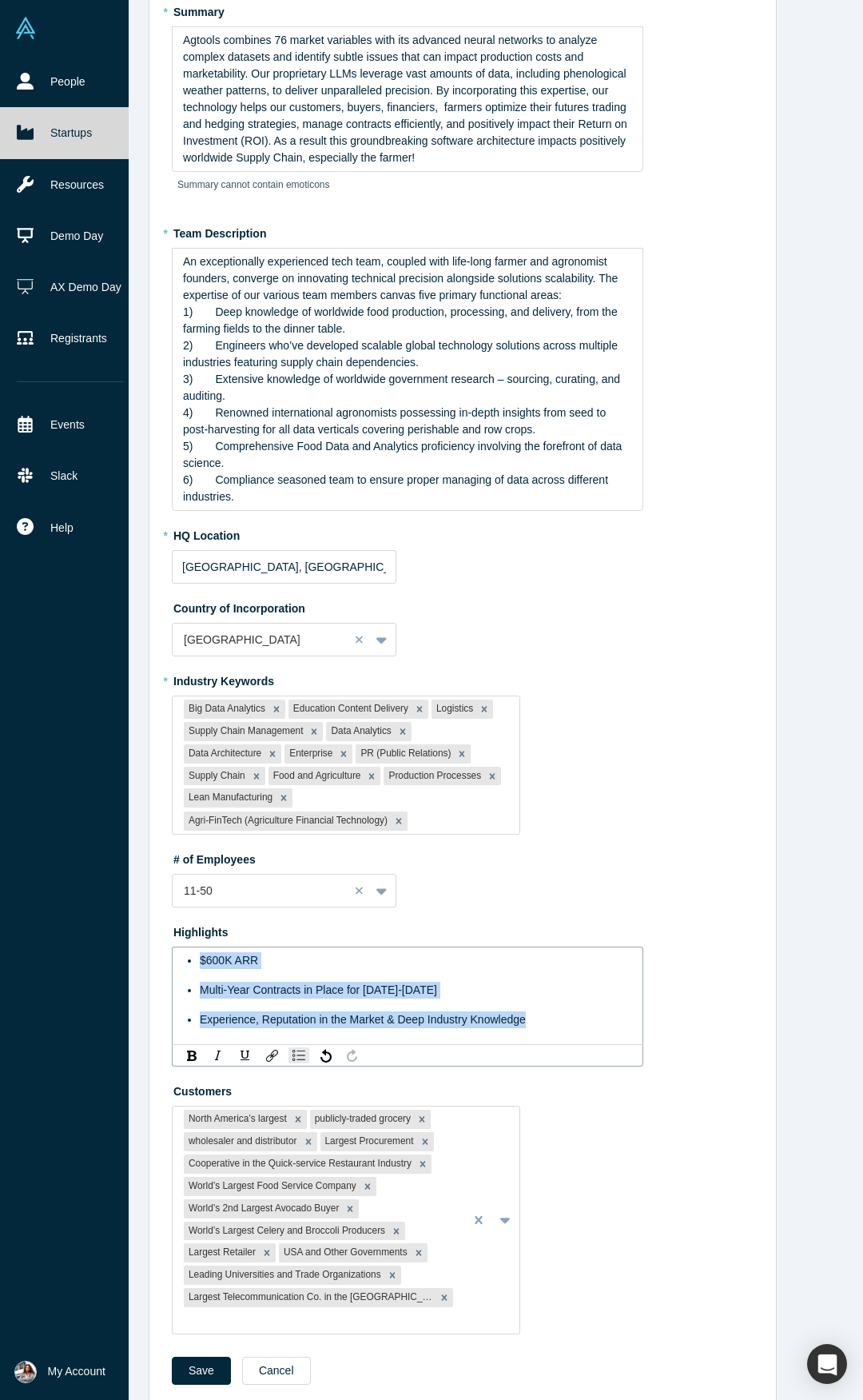
drag, startPoint x: 535, startPoint y: 1024, endPoint x: 162, endPoint y: 949, distance: 380.5
click at [162, 949] on div "Edit Overview * Summary Agtools combines 76 market variables with its advanced …" at bounding box center [462, 671] width 627 height 1472
click at [280, 977] on ul "$600K ARR Multi-Year Contracts in Place for [DATE]-[DATE] Experience, Reputatio…" at bounding box center [408, 989] width 450 height 76
drag, startPoint x: 269, startPoint y: 966, endPoint x: 160, endPoint y: 945, distance: 111.0
click at [160, 945] on div "Edit Overview * Summary Agtools combines 76 market variables with its advanced …" at bounding box center [462, 671] width 627 height 1472
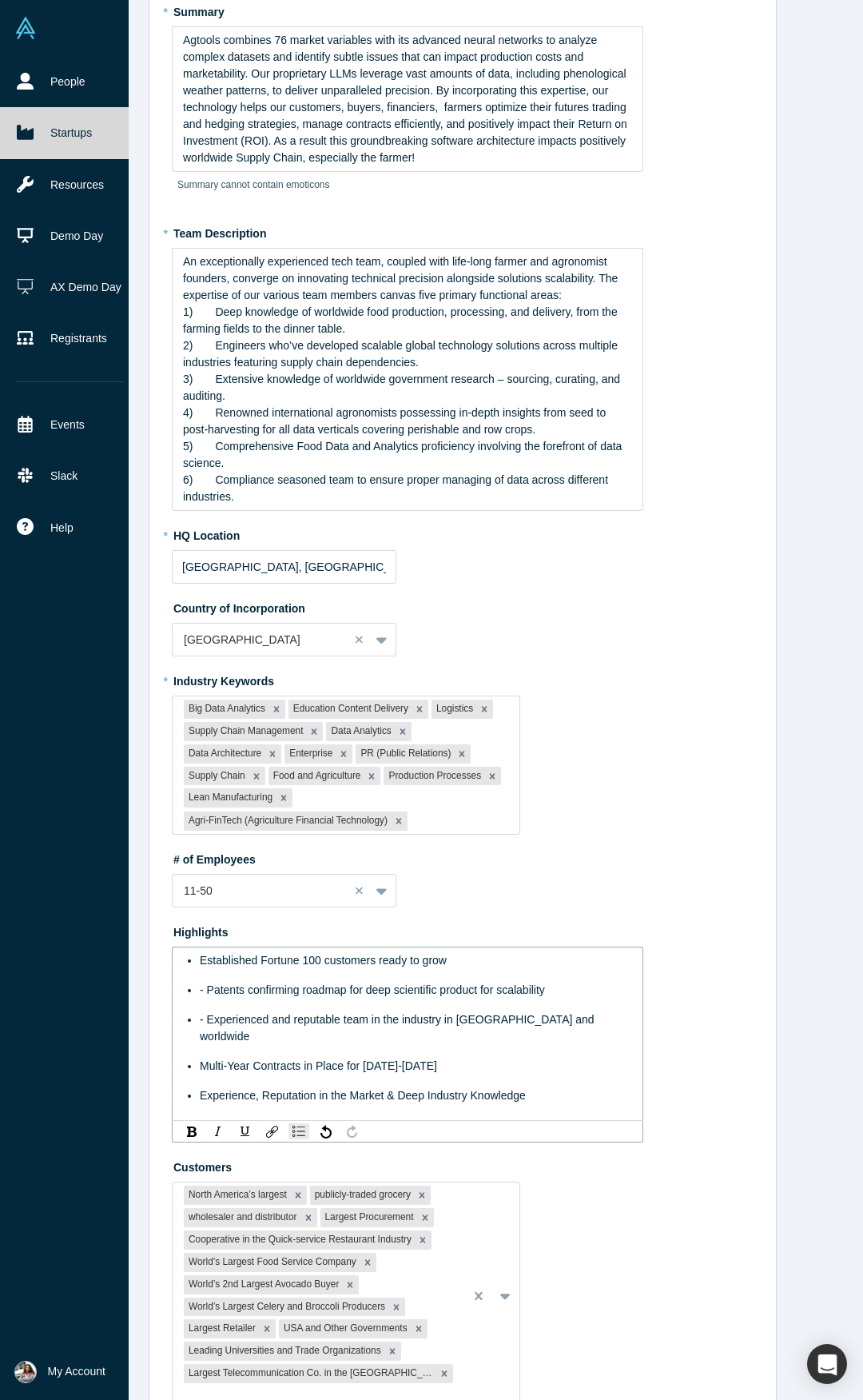
click at [203, 984] on span "- Patents confirming roadmap for deep scientific product for scalability" at bounding box center [373, 990] width 346 height 13
click at [203, 1020] on span "- Experienced and reputable team in the industry in [GEOGRAPHIC_DATA] and world…" at bounding box center [399, 1027] width 398 height 30
drag, startPoint x: 546, startPoint y: 1025, endPoint x: 170, endPoint y: 1013, distance: 376.2
click at [172, 1013] on div "Established Fortune 100 customers ready to grow Patents confirming roadmap for …" at bounding box center [407, 1033] width 472 height 175
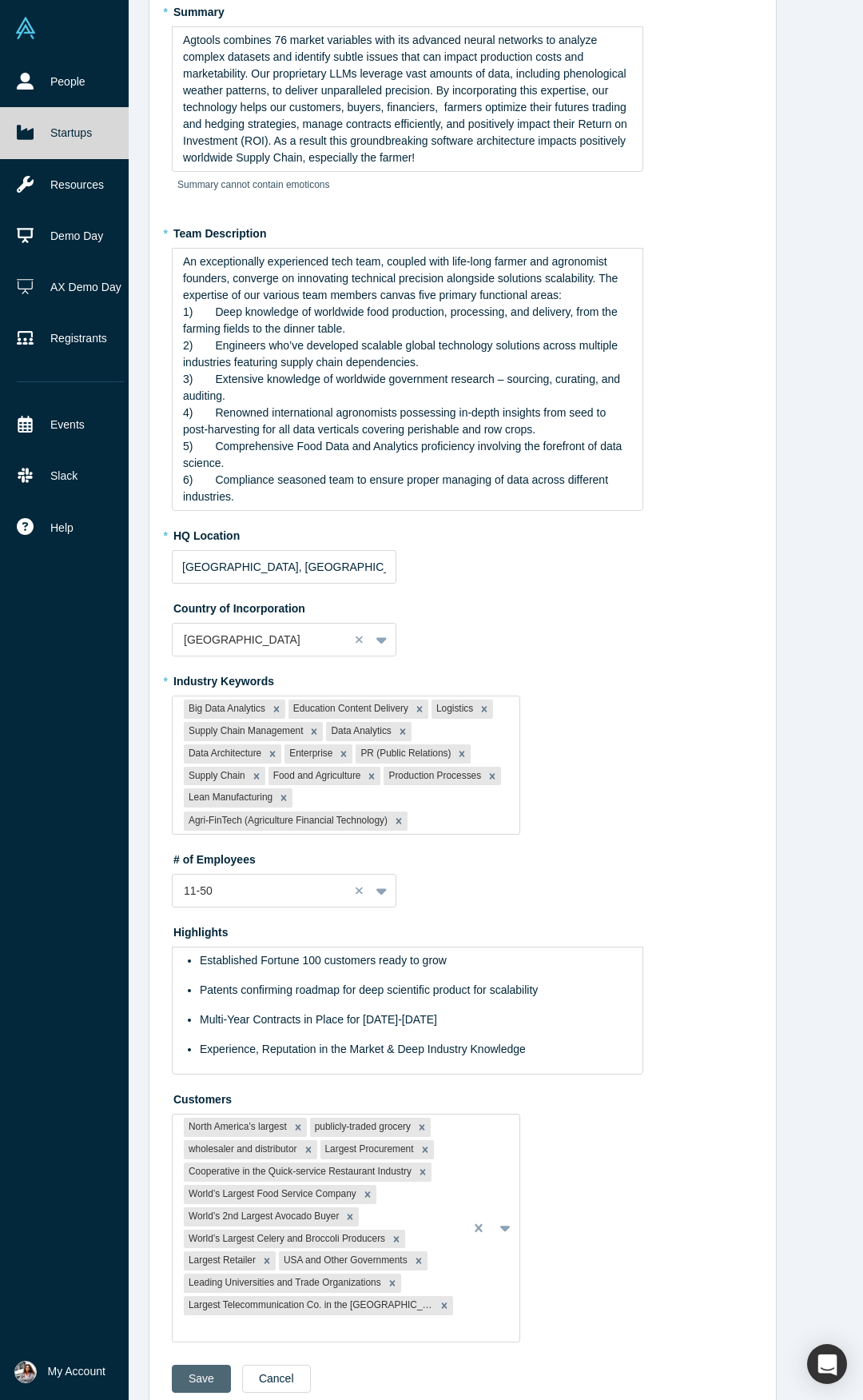
click at [198, 1377] on div "Save Cancel" at bounding box center [462, 1384] width 582 height 39
click at [198, 1365] on button "Save" at bounding box center [201, 1379] width 59 height 28
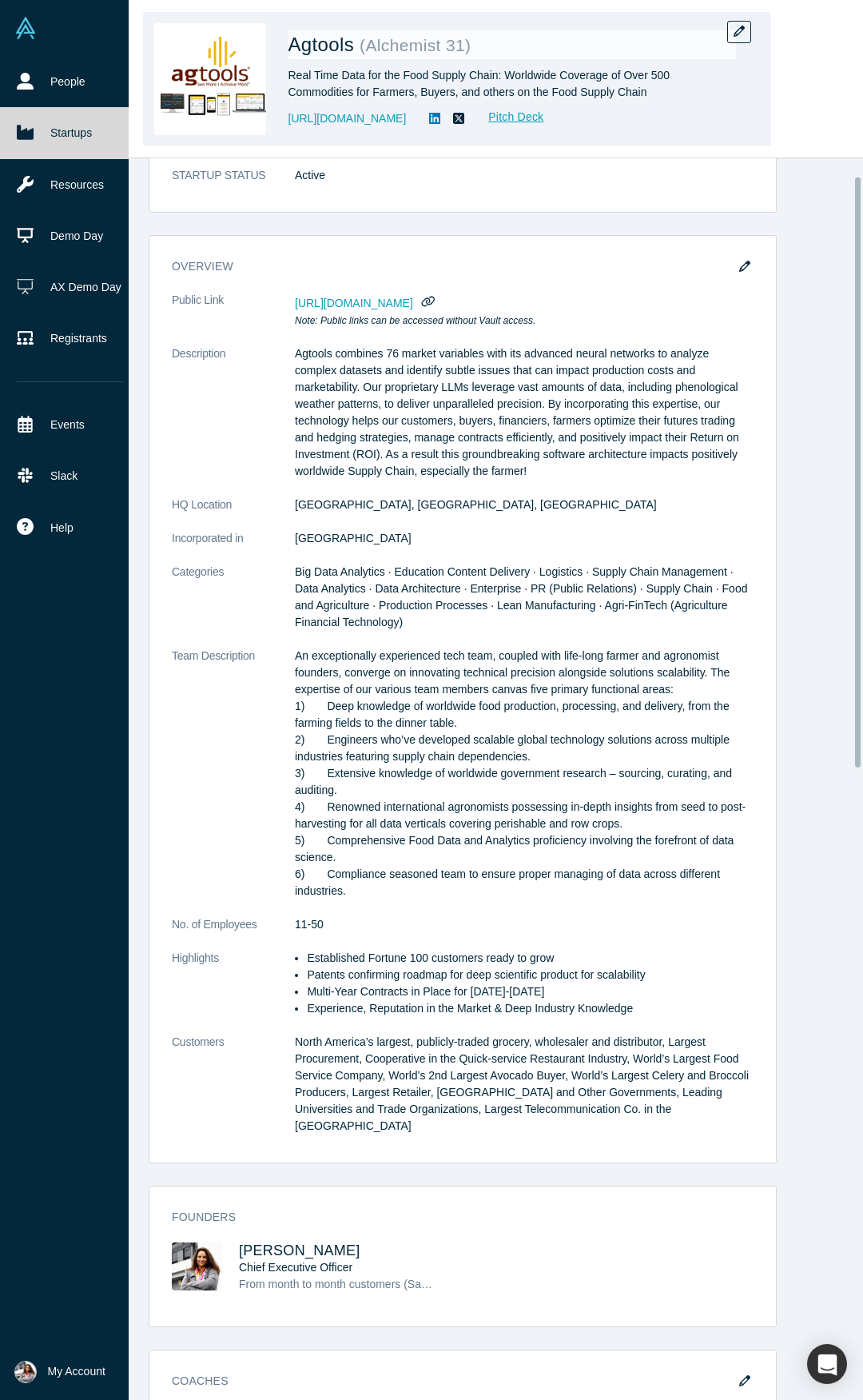
scroll to position [0, 0]
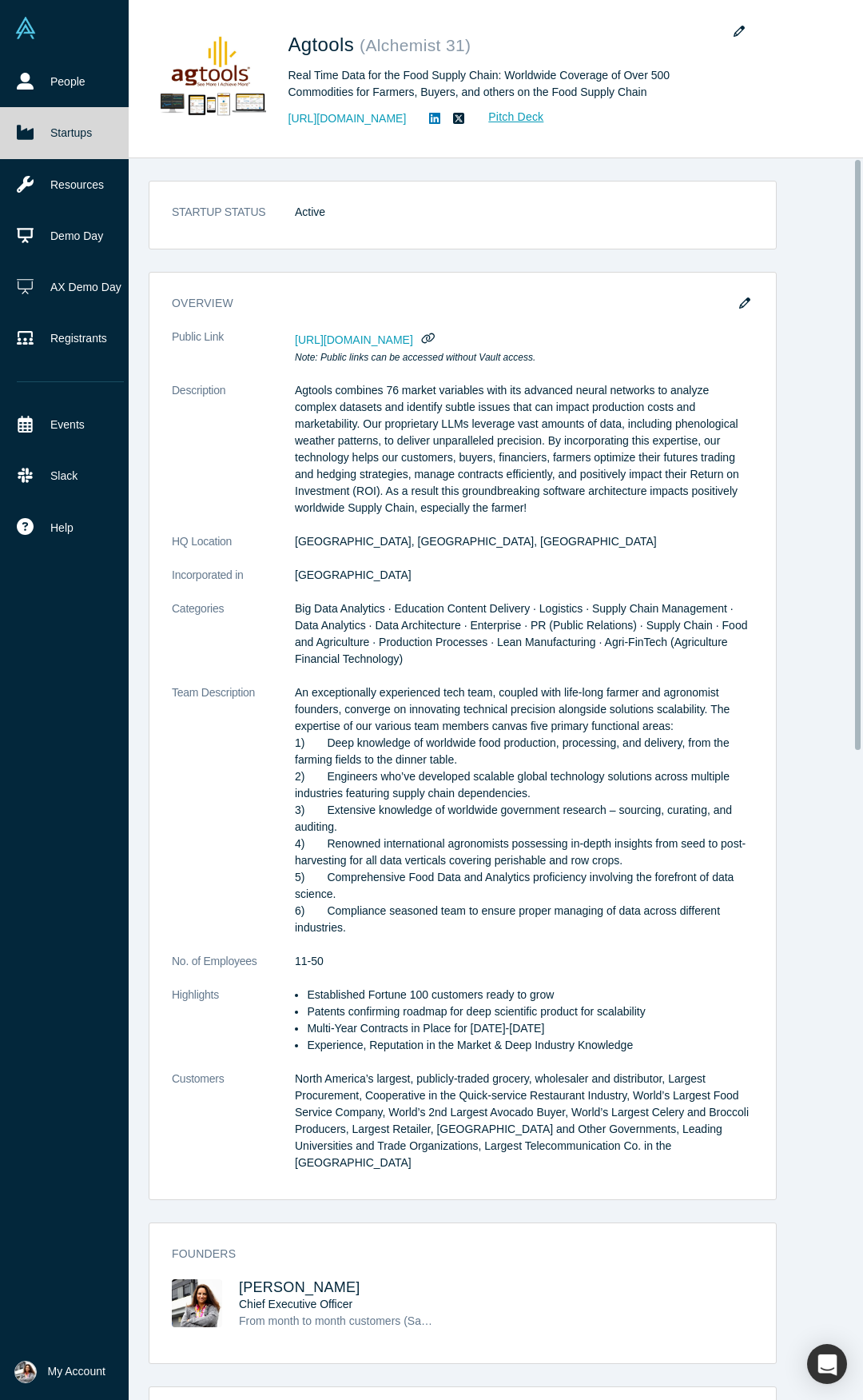
drag, startPoint x: 856, startPoint y: 538, endPoint x: 862, endPoint y: -97, distance: 635.0
click at [862, 0] on html "People Startups Resources Demo Day AX Demo Day Registrants Events Slack Help Co…" at bounding box center [432, 700] width 863 height 1400
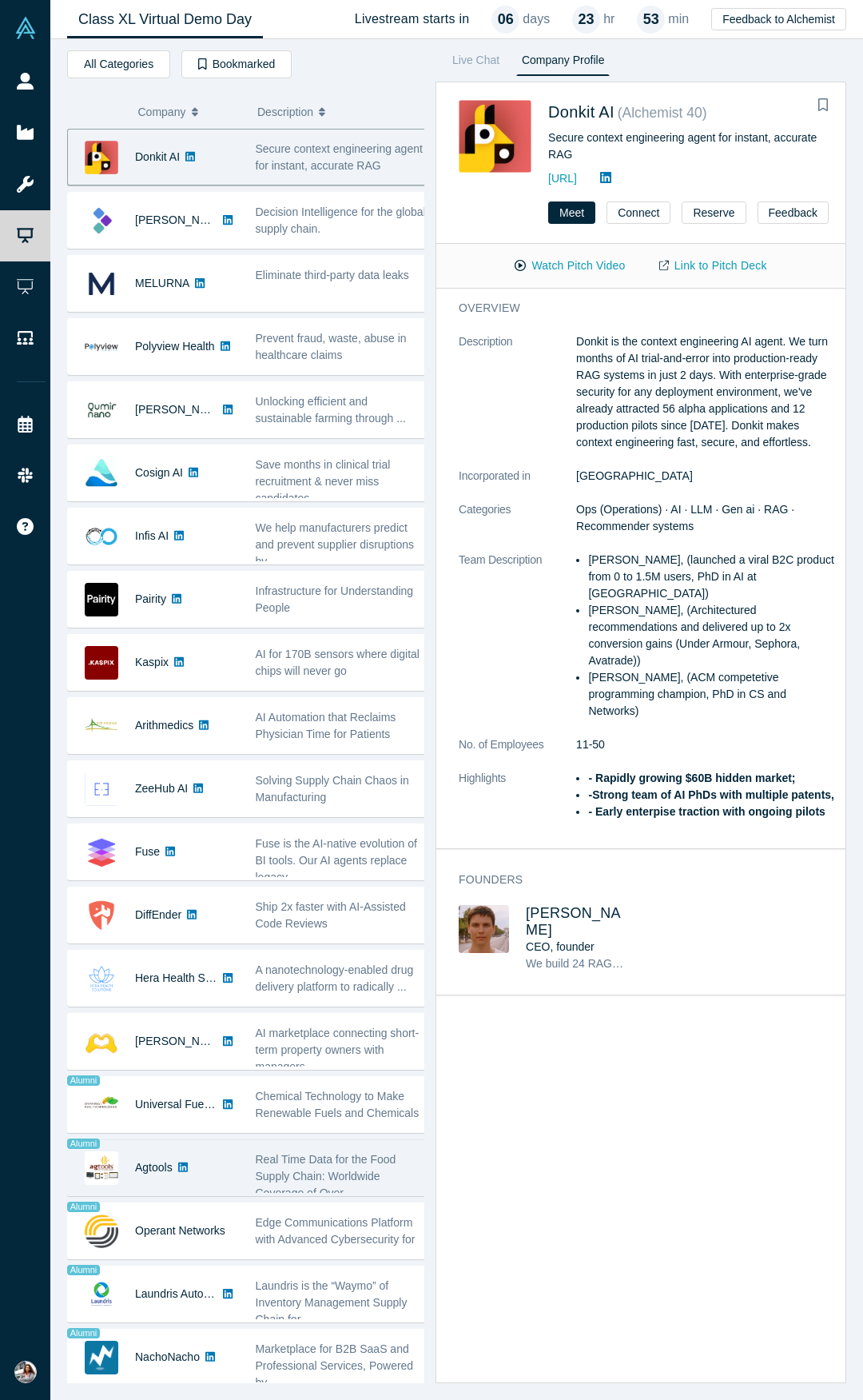
click at [223, 1173] on div "Agtools" at bounding box center [153, 1167] width 171 height 55
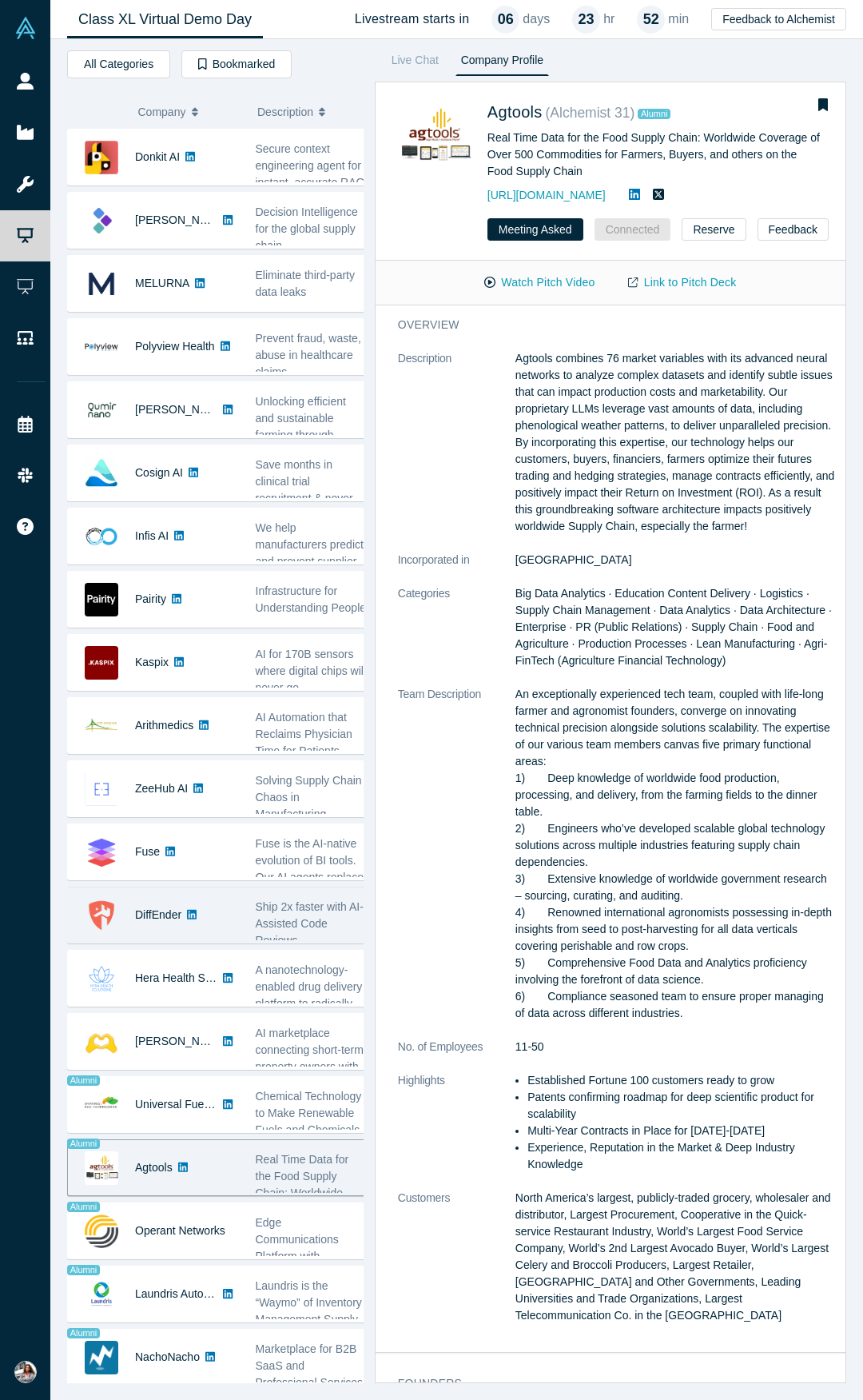
click at [247, 927] on div "DiffEnder" at bounding box center [158, 914] width 179 height 55
